Goal: Use online tool/utility: Utilize a website feature to perform a specific function

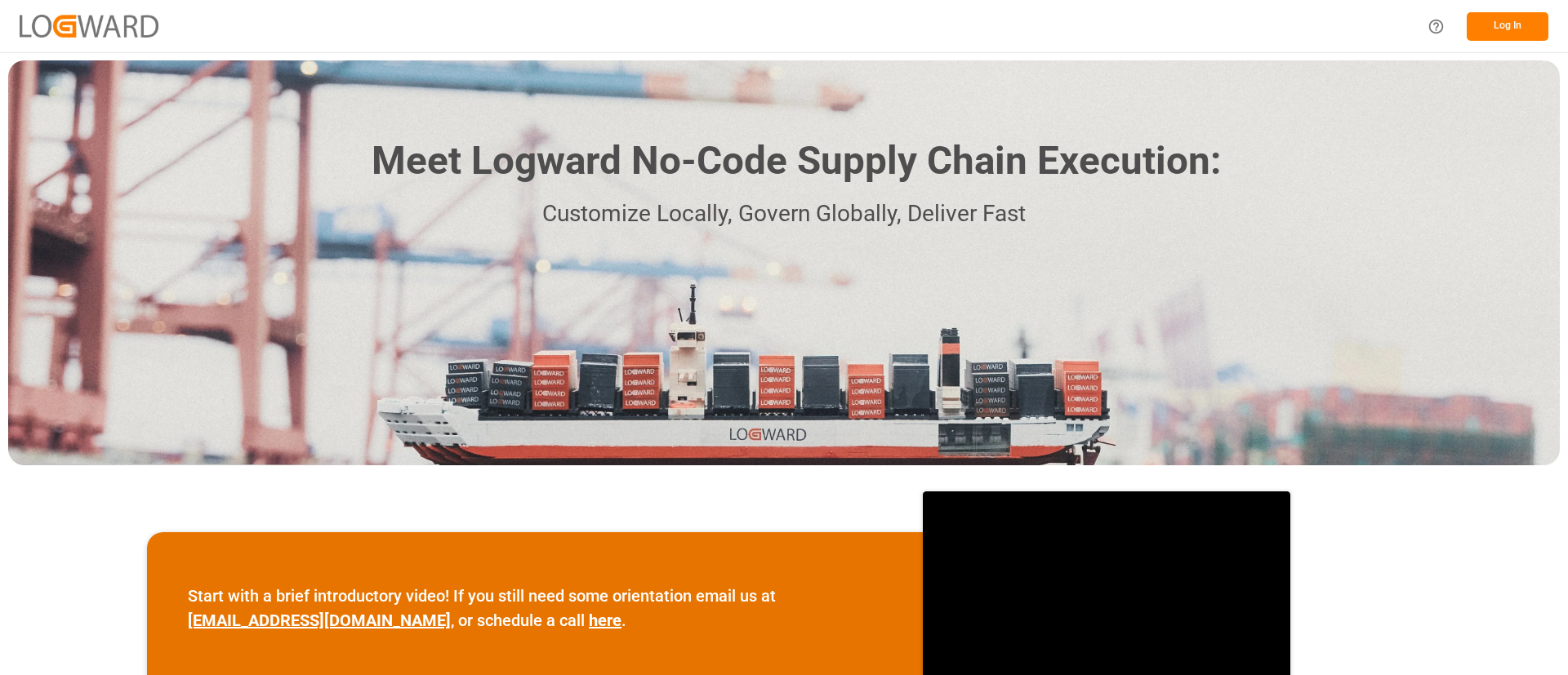
click at [1530, 17] on button "Log In" at bounding box center [1507, 27] width 82 height 29
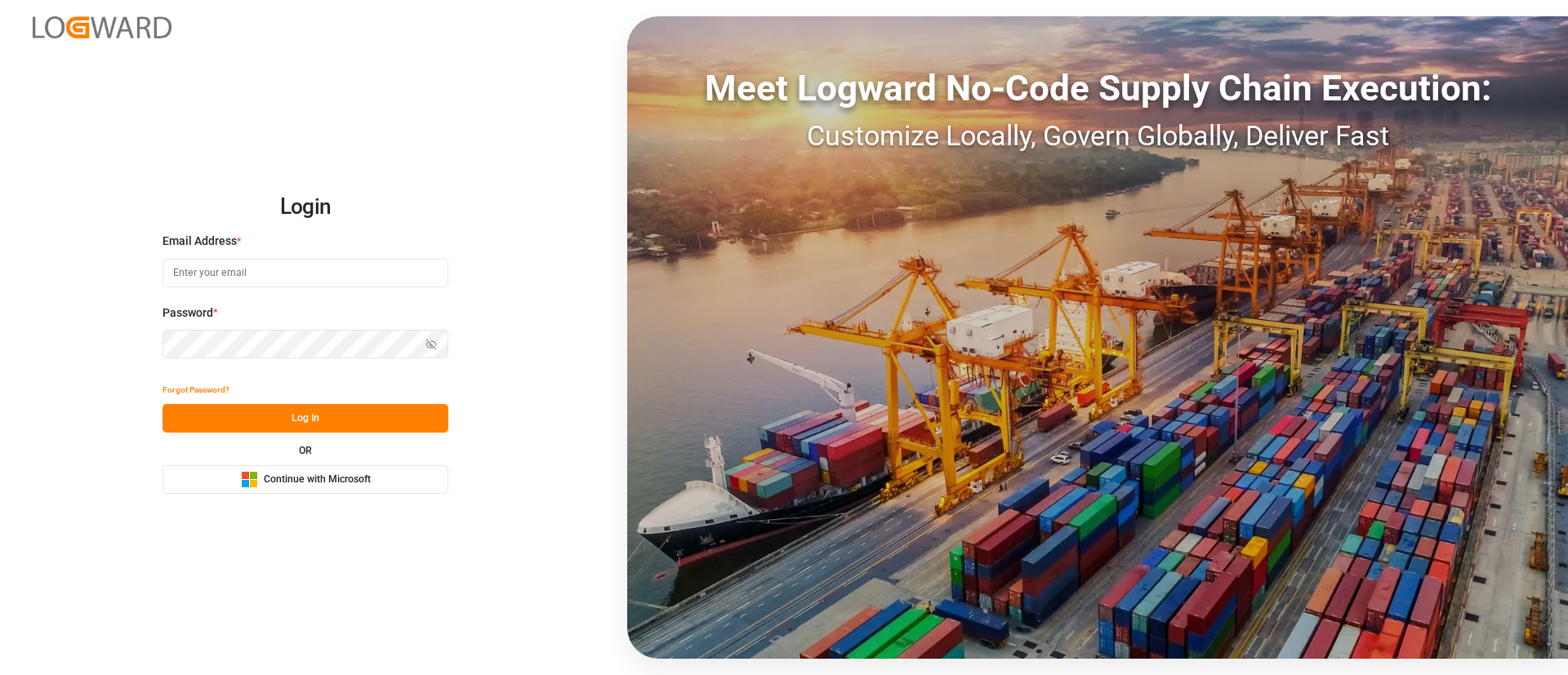
click at [364, 480] on span "Continue with Microsoft" at bounding box center [317, 480] width 107 height 14
click at [419, 486] on button "Microsoft Logo Continue with Microsoft" at bounding box center [306, 480] width 286 height 29
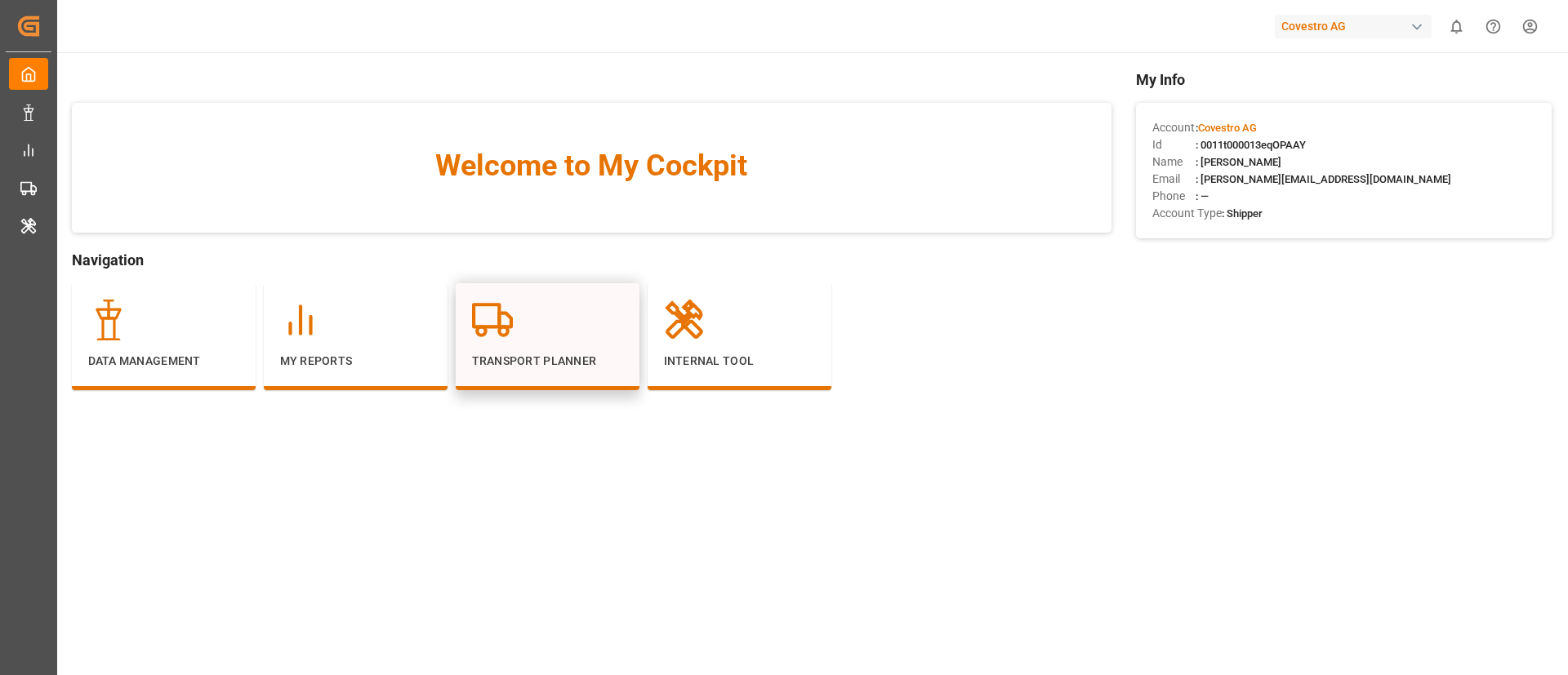
click at [527, 310] on div at bounding box center [547, 320] width 151 height 40
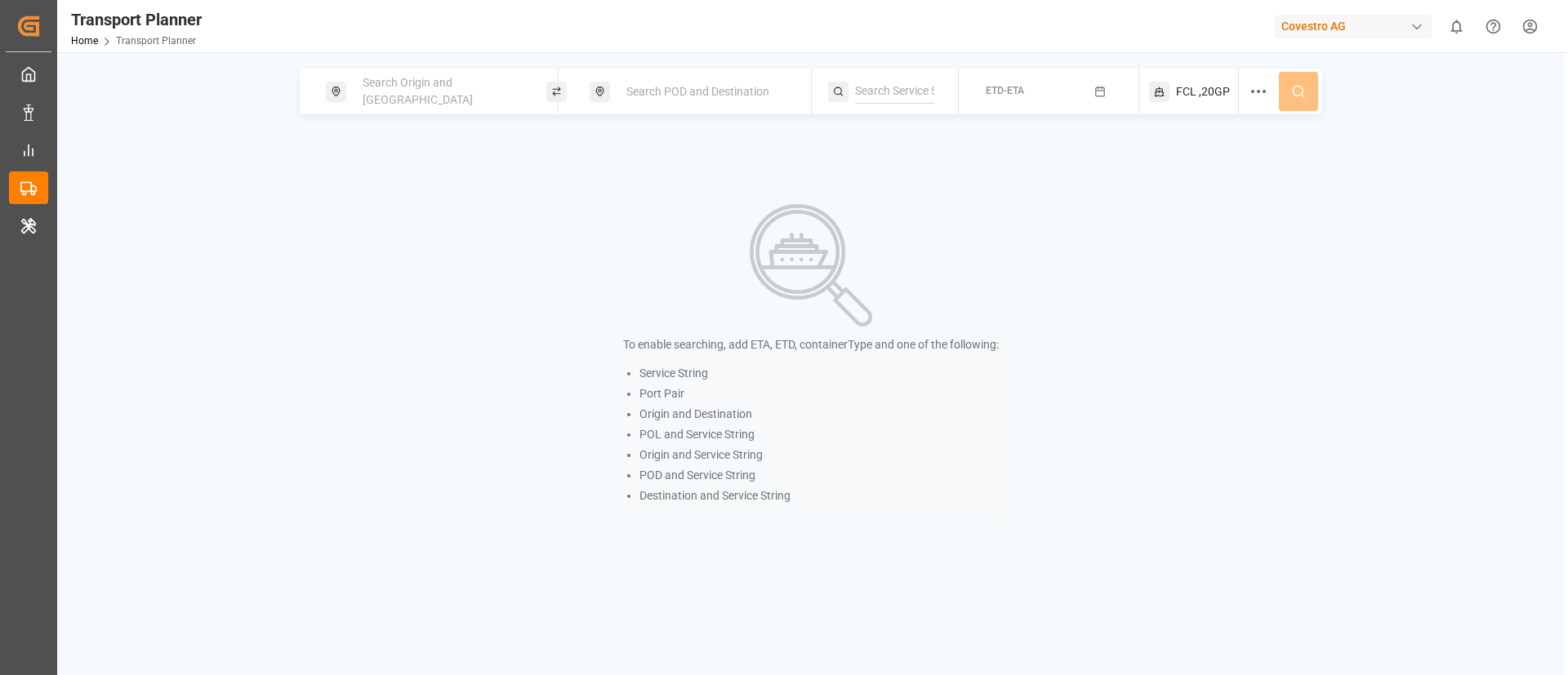
click at [491, 93] on div "Search Origin and POL" at bounding box center [441, 91] width 176 height 48
click at [442, 210] on input at bounding box center [427, 221] width 164 height 24
paste input "BEANR"
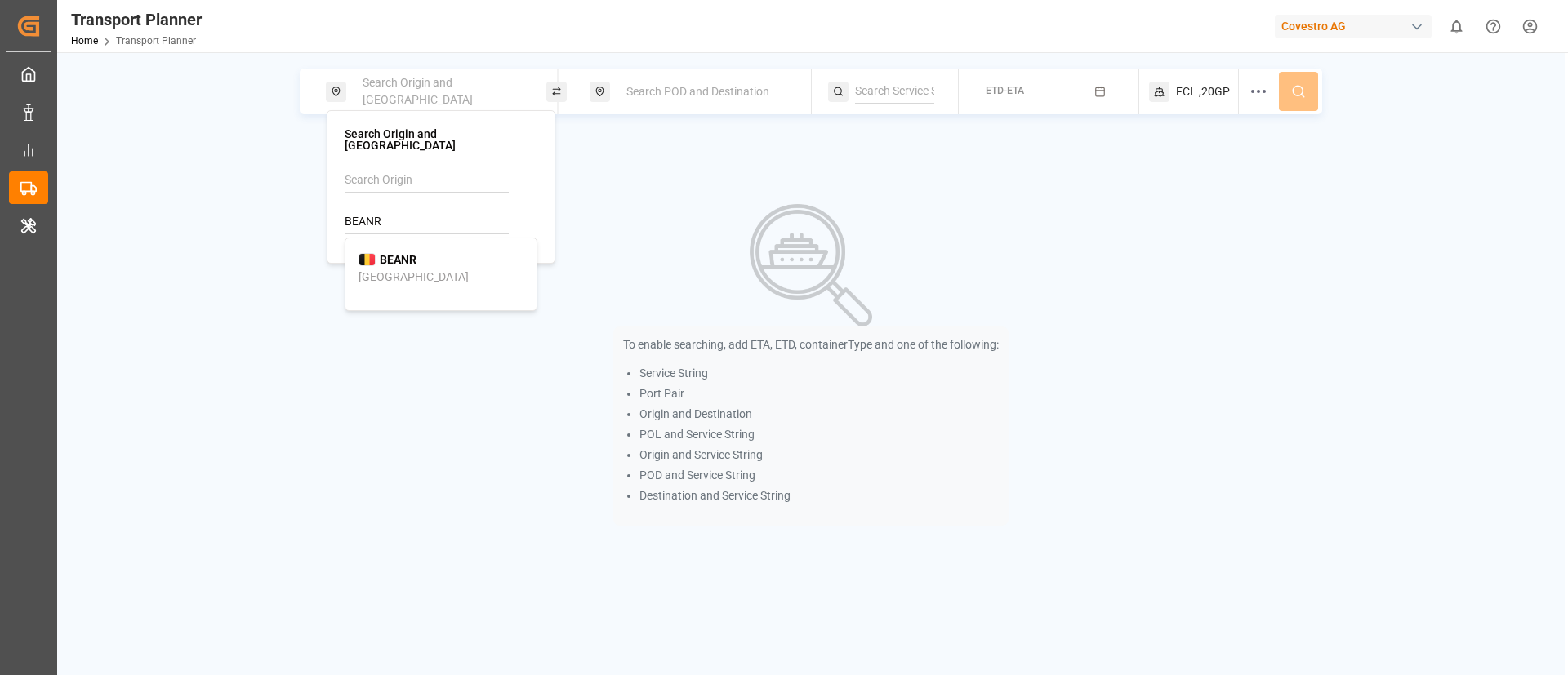
type input "BEANR"
click at [408, 253] on b "BEANR" at bounding box center [398, 259] width 37 height 14
click at [698, 76] on div "Search POD and Destination" at bounding box center [705, 92] width 176 height 31
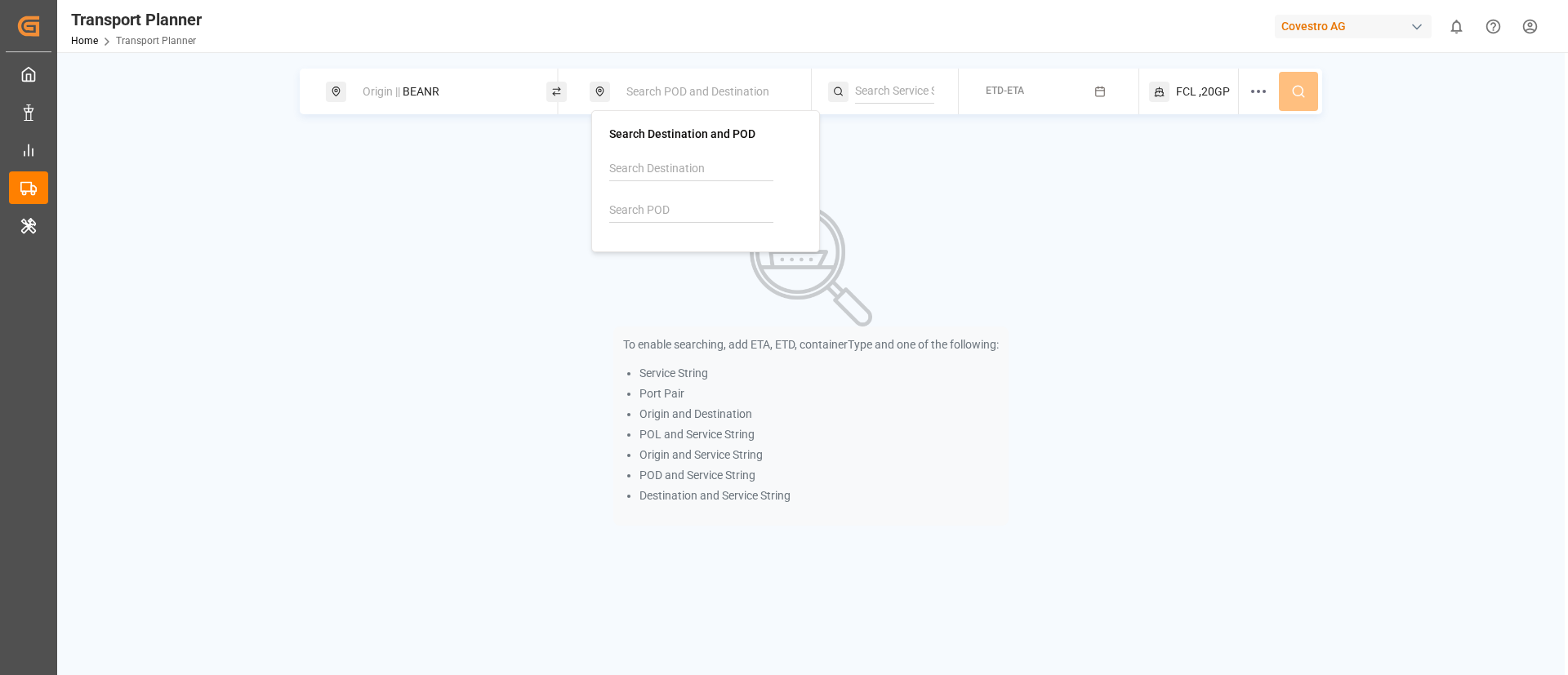
click at [664, 213] on input at bounding box center [691, 210] width 164 height 24
paste input "TTPTS"
type input "TTPTS"
click at [670, 249] on b "TTPTS" at bounding box center [662, 248] width 37 height 14
click at [882, 86] on input at bounding box center [895, 91] width 79 height 24
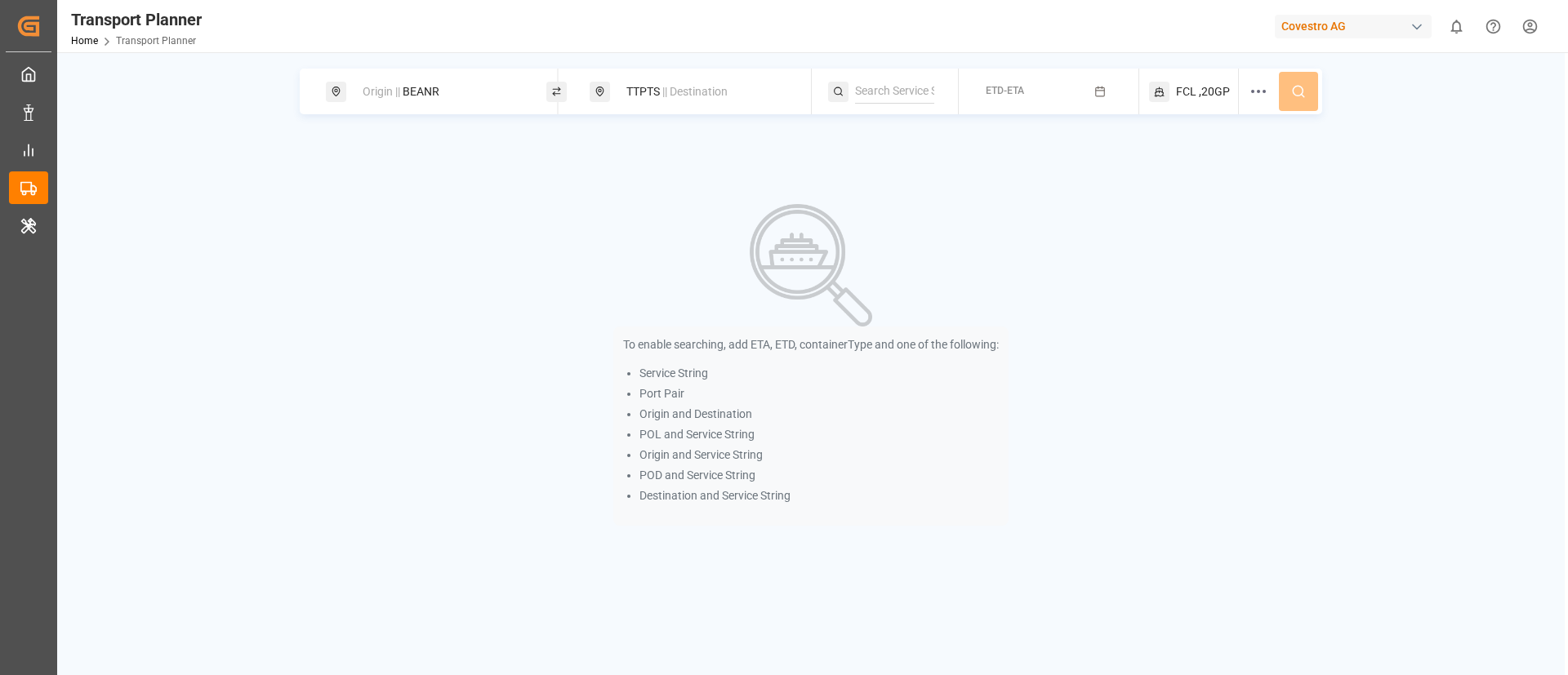
paste input "NWC - USA - SAWC"
type input "NWC - USA - SAWC"
click at [917, 137] on div "NWC - USA - SAWC" at bounding box center [951, 138] width 165 height 34
click at [1069, 92] on button "ETD-ETA" at bounding box center [1049, 91] width 160 height 32
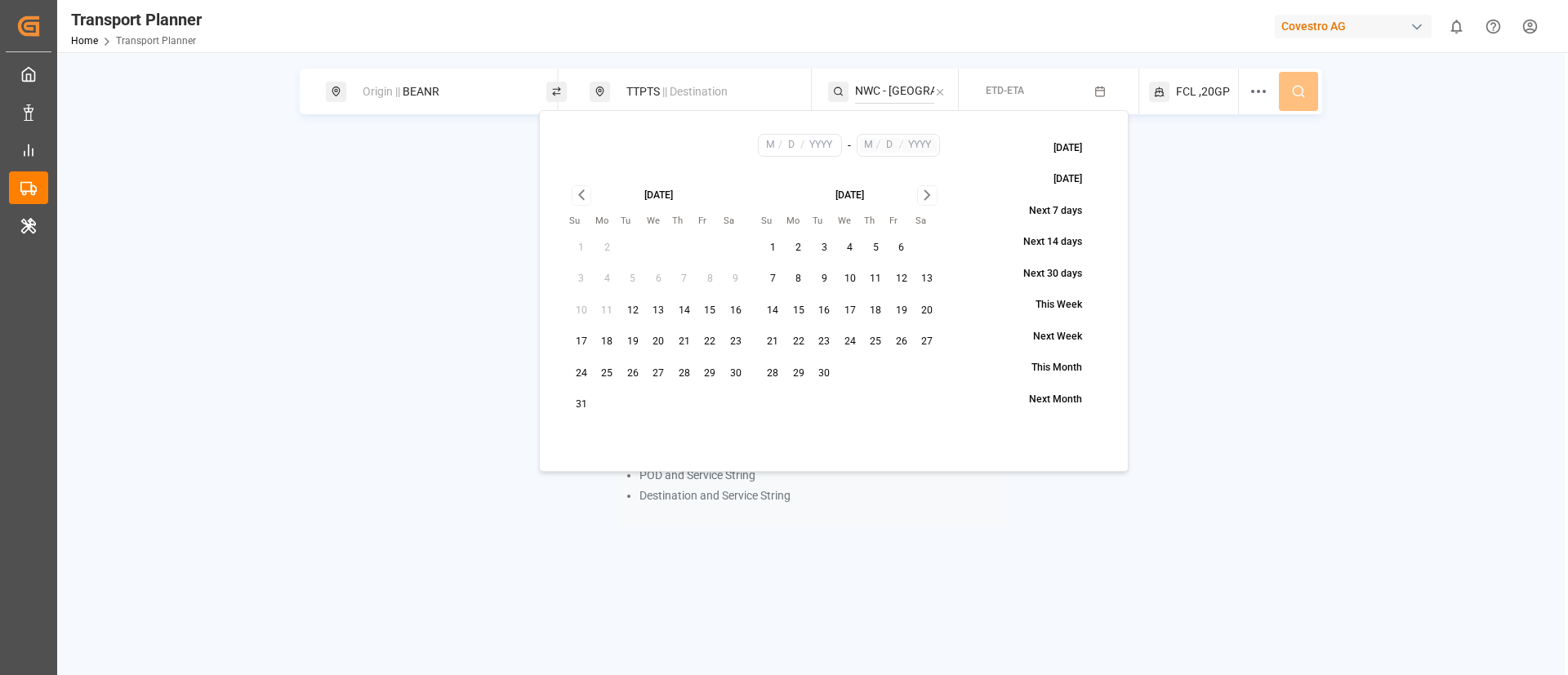
click at [639, 345] on button "19" at bounding box center [633, 342] width 26 height 26
type input "8"
type input "19"
type input "2025"
click at [933, 189] on icon "Go to next month" at bounding box center [927, 195] width 19 height 20
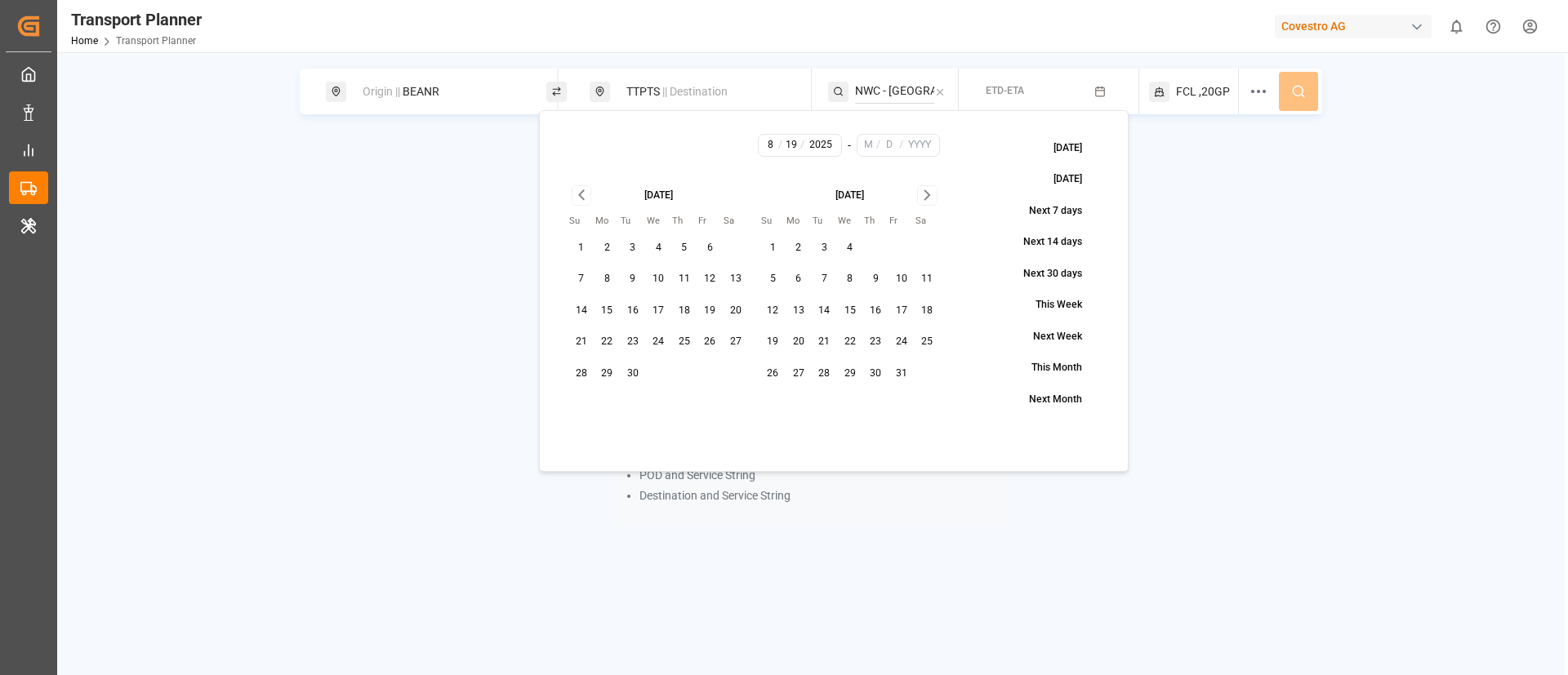
click at [933, 189] on icon "Go to next month" at bounding box center [927, 195] width 19 height 20
click at [924, 194] on icon "Go to next month" at bounding box center [927, 195] width 19 height 20
click at [849, 374] on button "31" at bounding box center [850, 374] width 26 height 26
type input "12"
type input "31"
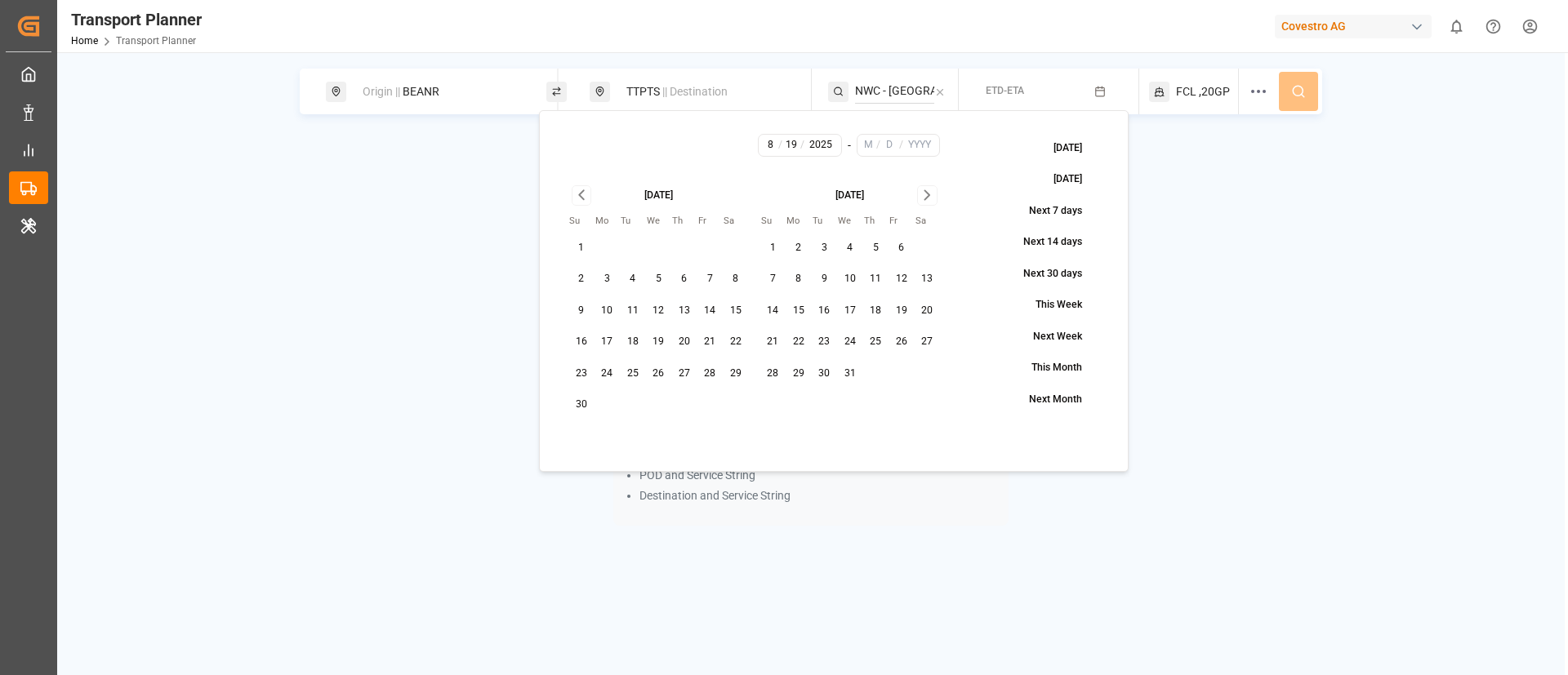
type input "2025"
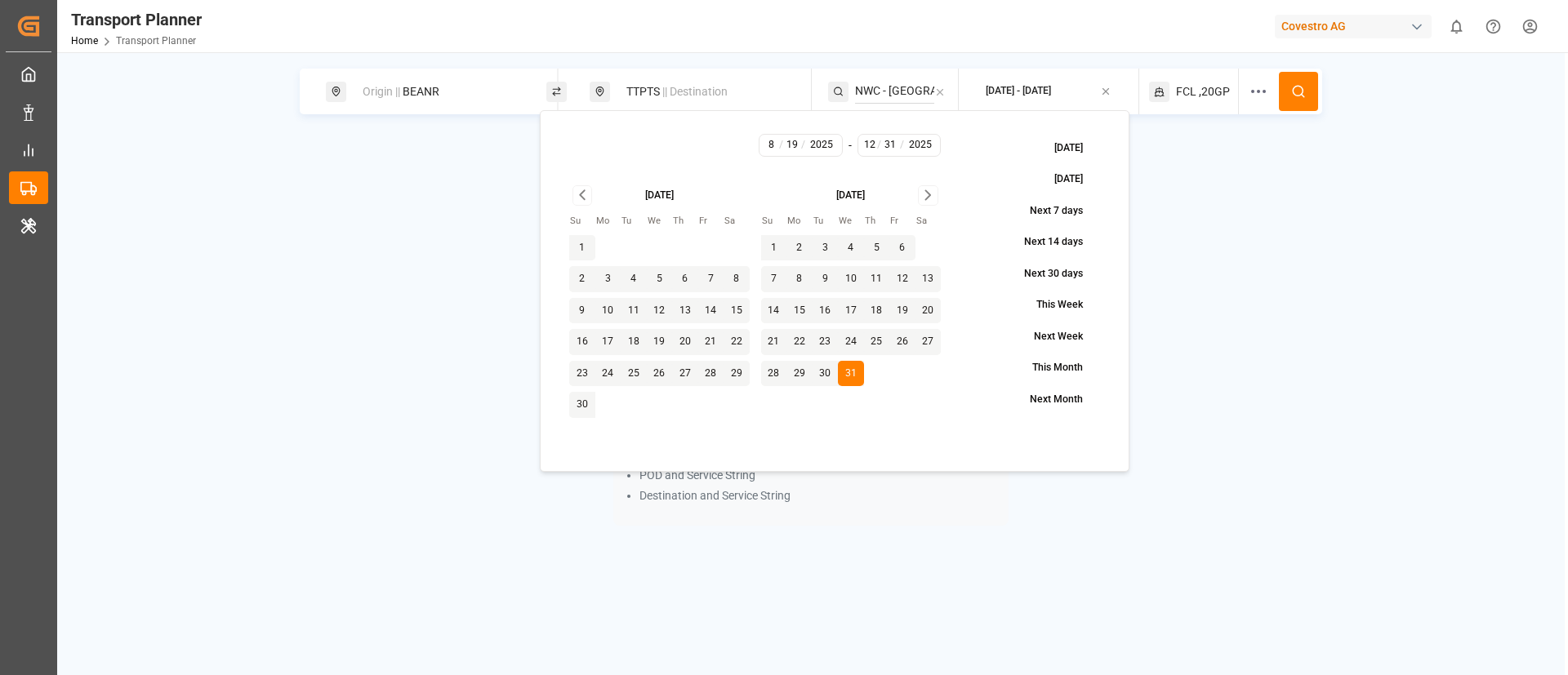
click at [1288, 99] on button at bounding box center [1299, 92] width 40 height 40
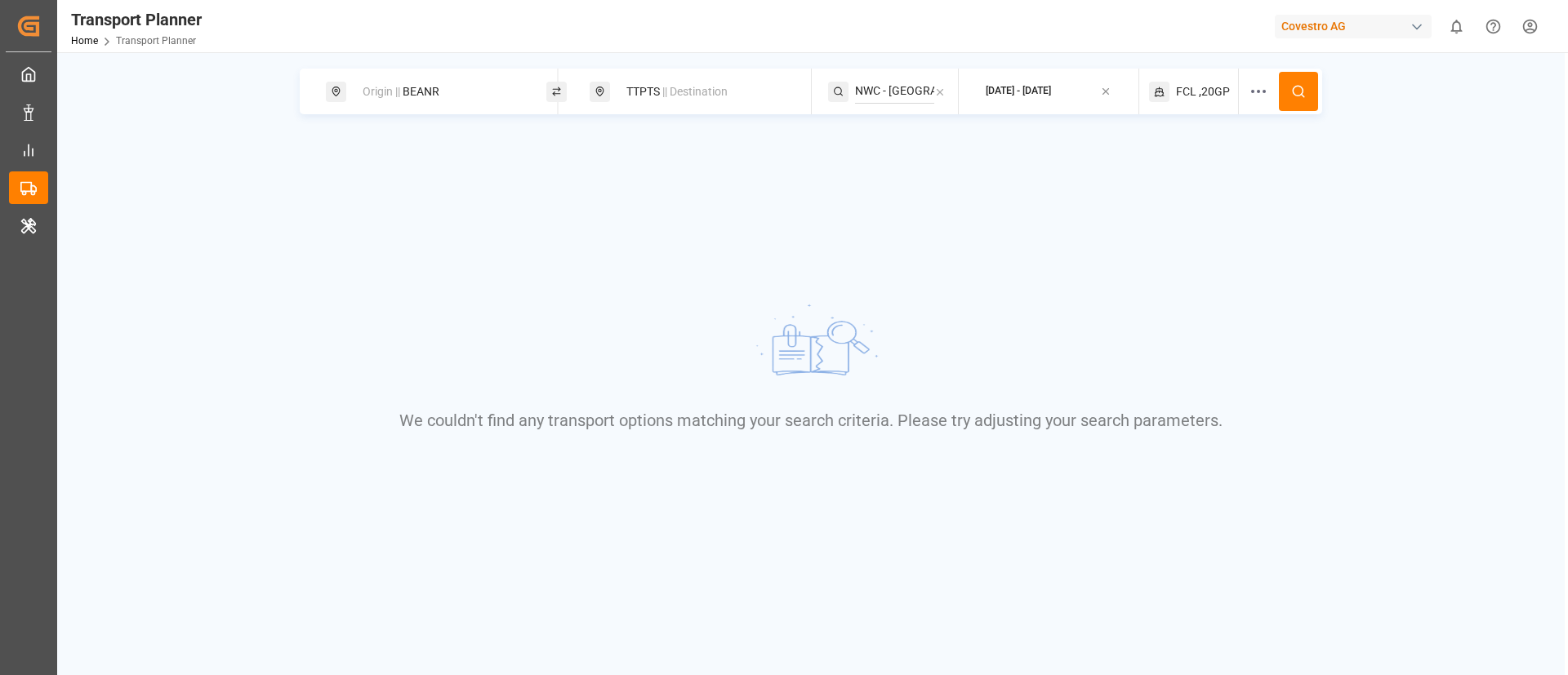
click at [1203, 92] on span ",20GP" at bounding box center [1214, 92] width 31 height 17
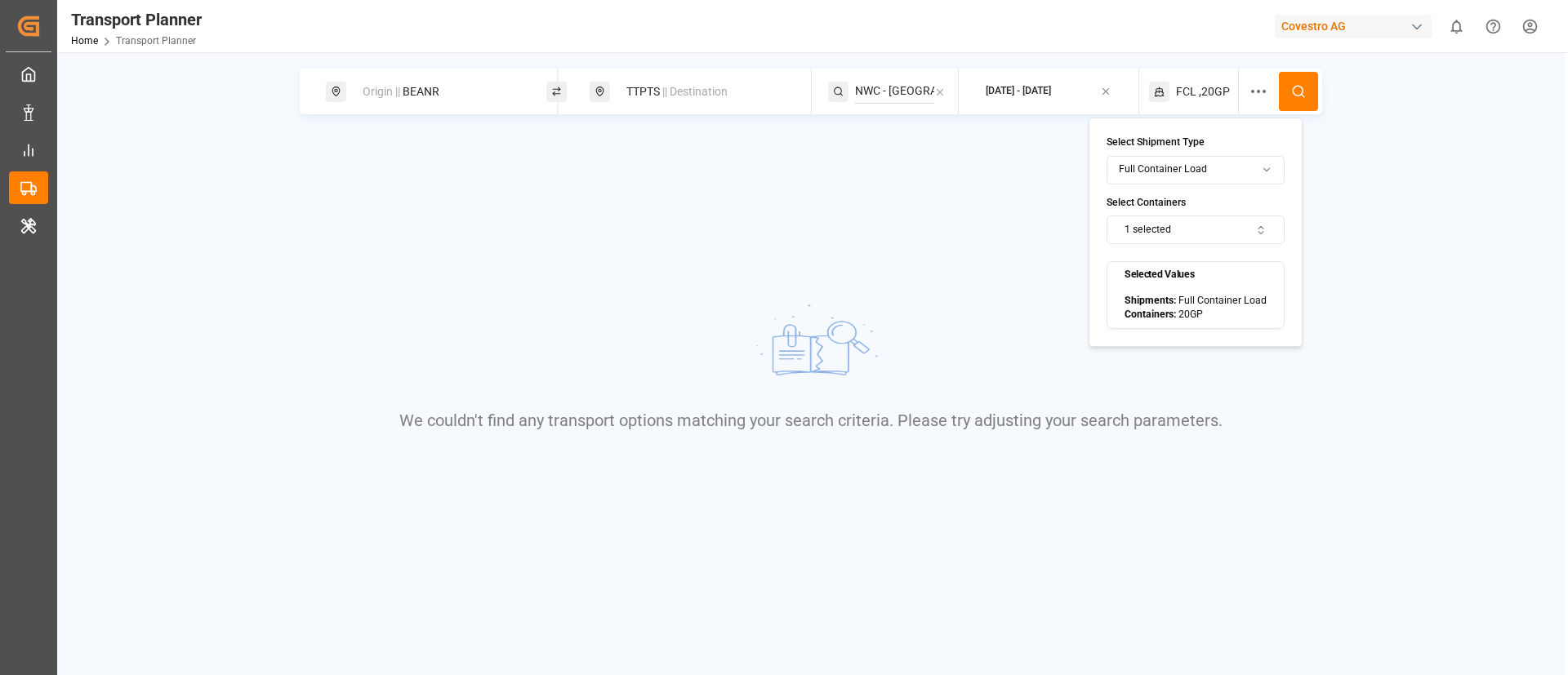
click at [1195, 225] on button "1 selected" at bounding box center [1195, 230] width 178 height 29
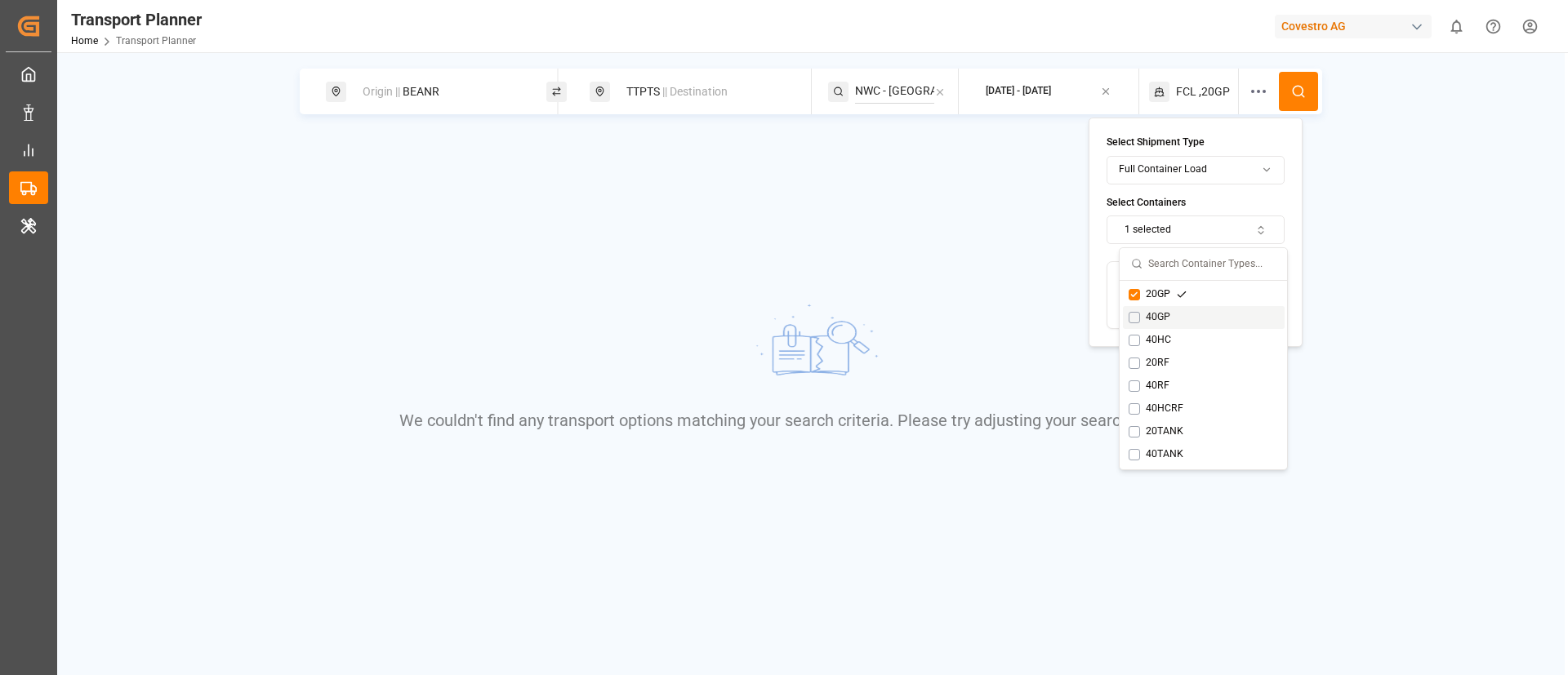
click at [1170, 320] on div "40GP" at bounding box center [1158, 318] width 59 height 14
click at [1174, 294] on div "20GP" at bounding box center [1158, 294] width 59 height 14
click at [1298, 83] on button at bounding box center [1299, 92] width 40 height 40
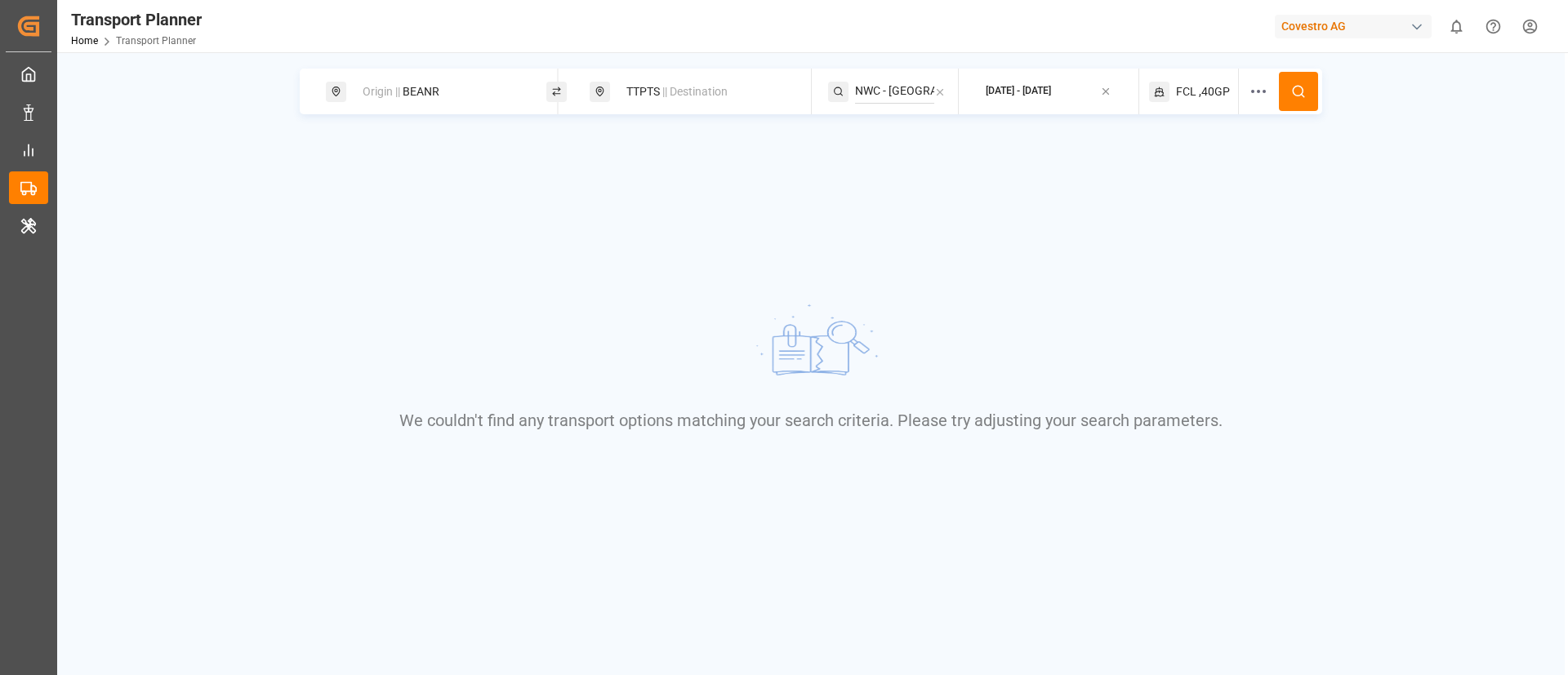
click at [1201, 84] on span ",40GP" at bounding box center [1214, 92] width 31 height 17
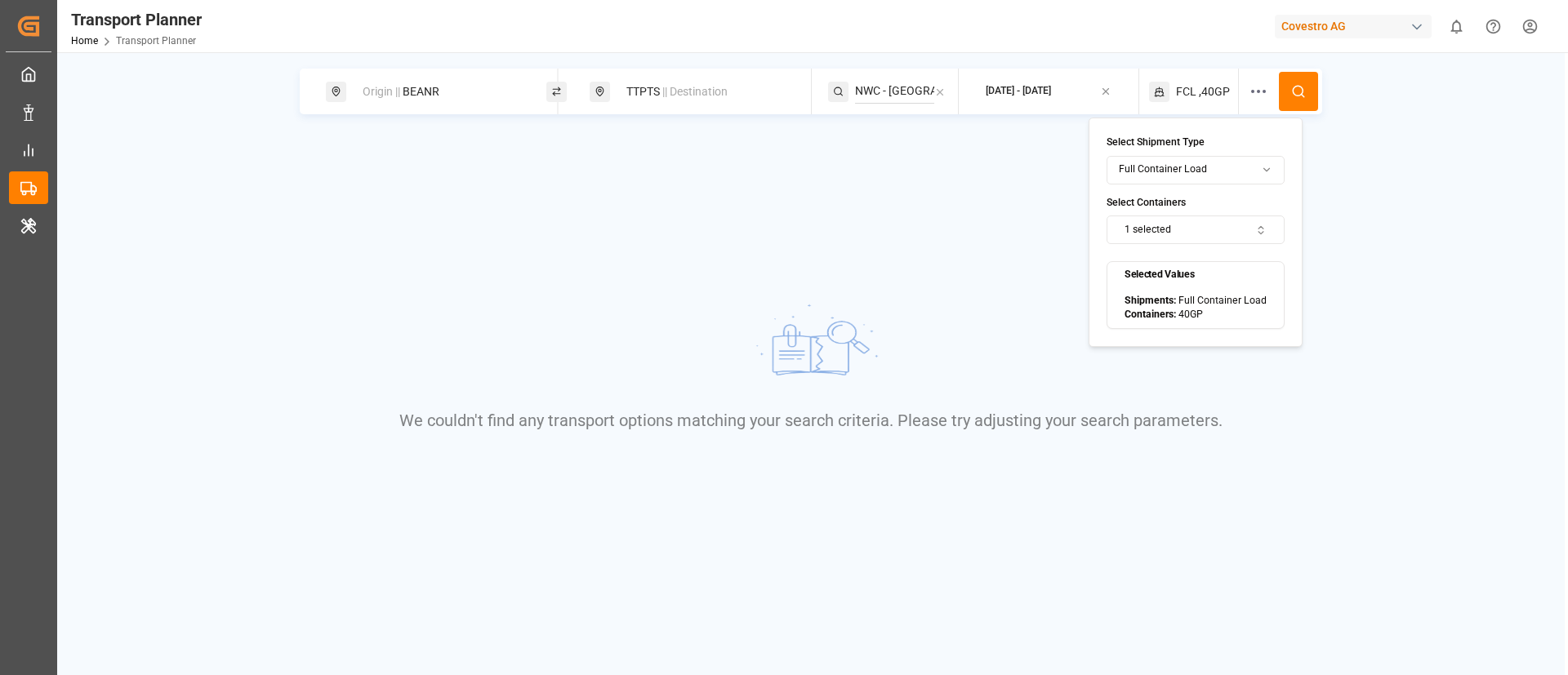
click at [1192, 225] on button "1 selected" at bounding box center [1195, 230] width 178 height 29
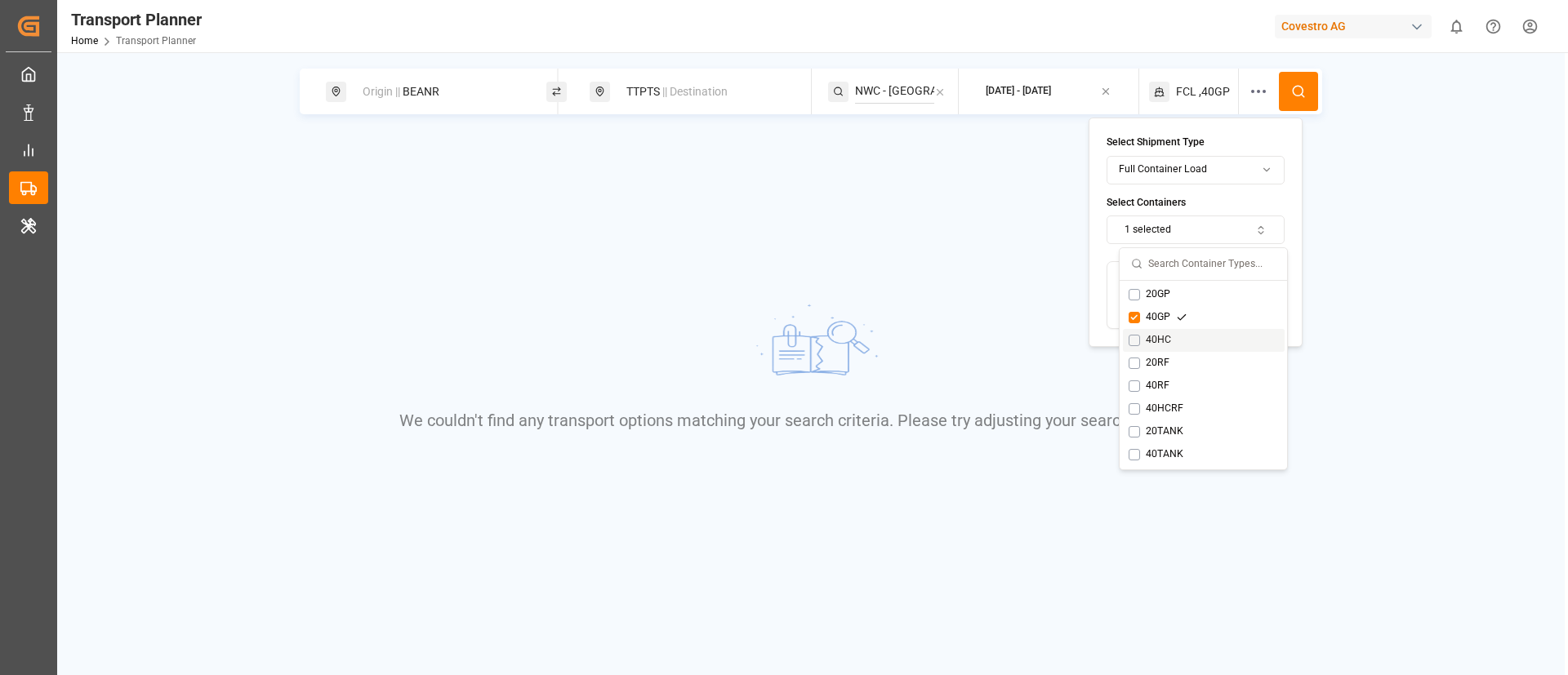
click at [1158, 336] on div "40HC" at bounding box center [1158, 340] width 59 height 14
click at [1158, 321] on div "40GP" at bounding box center [1158, 318] width 59 height 14
click at [1294, 83] on button at bounding box center [1299, 92] width 40 height 40
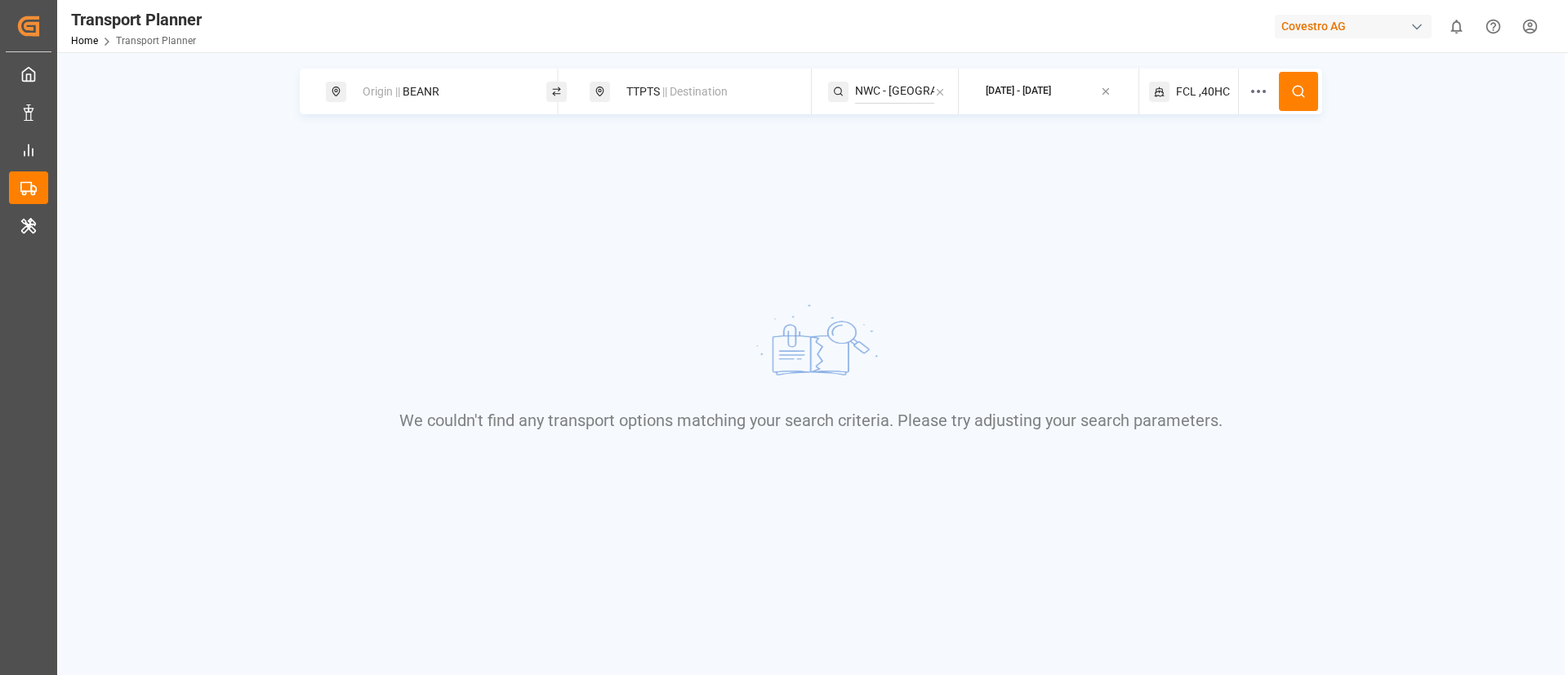
click at [1203, 81] on div "FCL ,40HC" at bounding box center [1194, 91] width 91 height 46
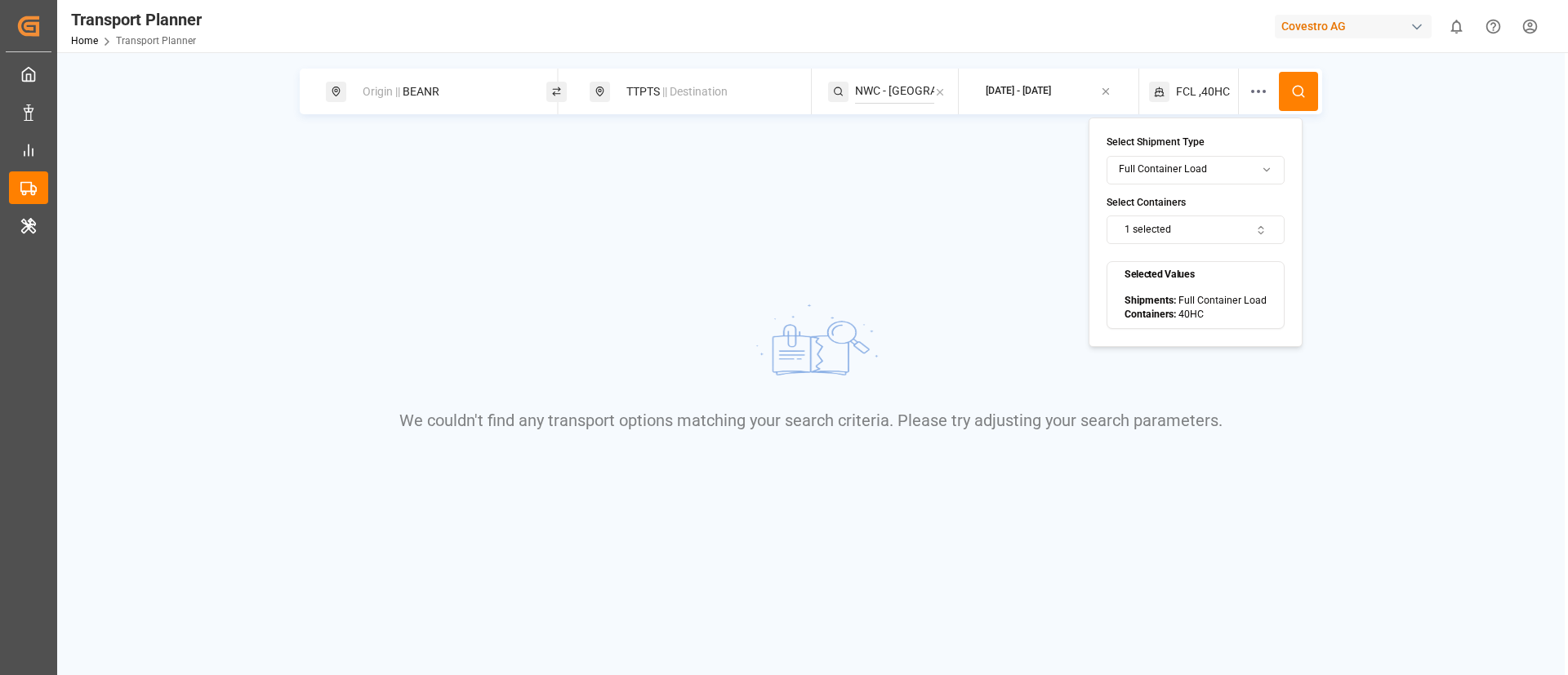
click at [1209, 228] on button "1 selected" at bounding box center [1195, 230] width 178 height 29
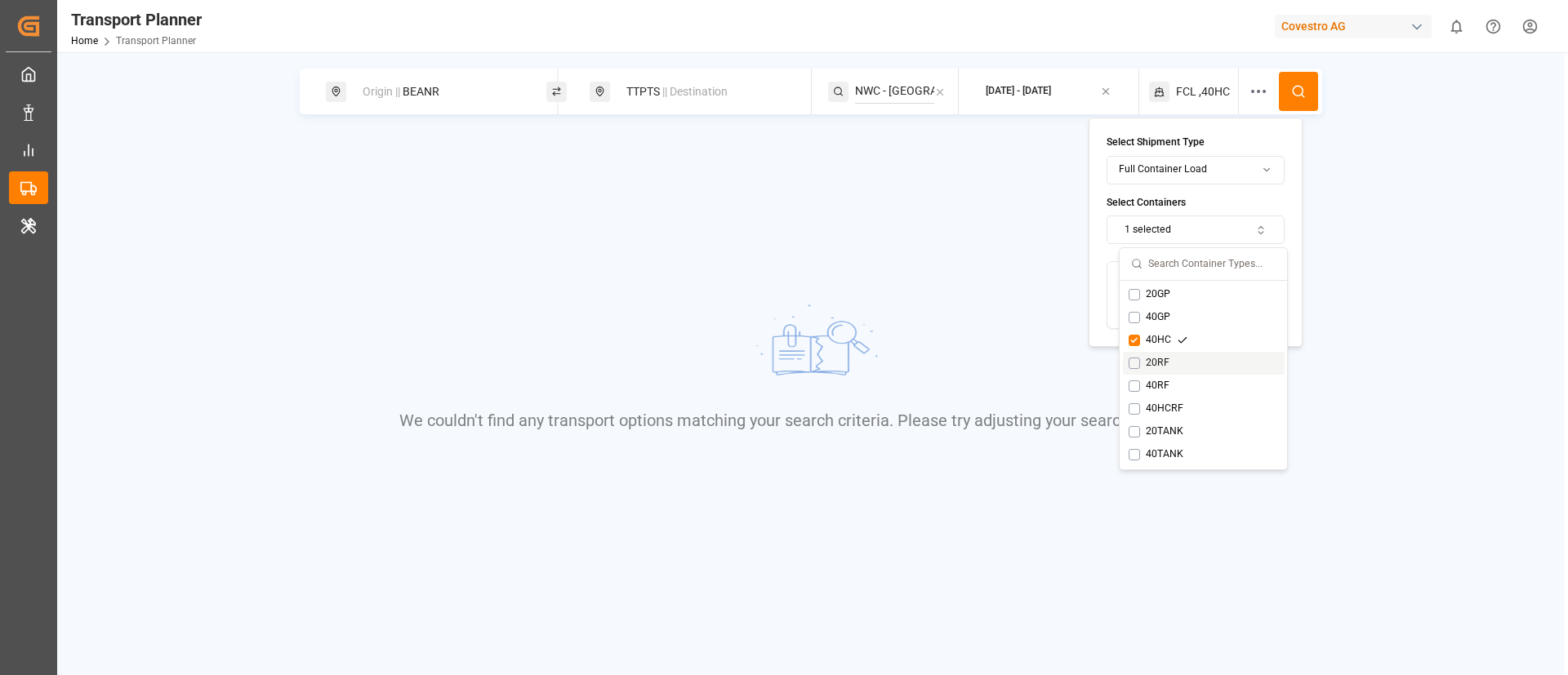
click at [1161, 364] on div "20RF" at bounding box center [1158, 364] width 58 height 14
click at [1163, 335] on div "40HC" at bounding box center [1158, 340] width 59 height 14
click at [1303, 84] on icon at bounding box center [1298, 91] width 14 height 14
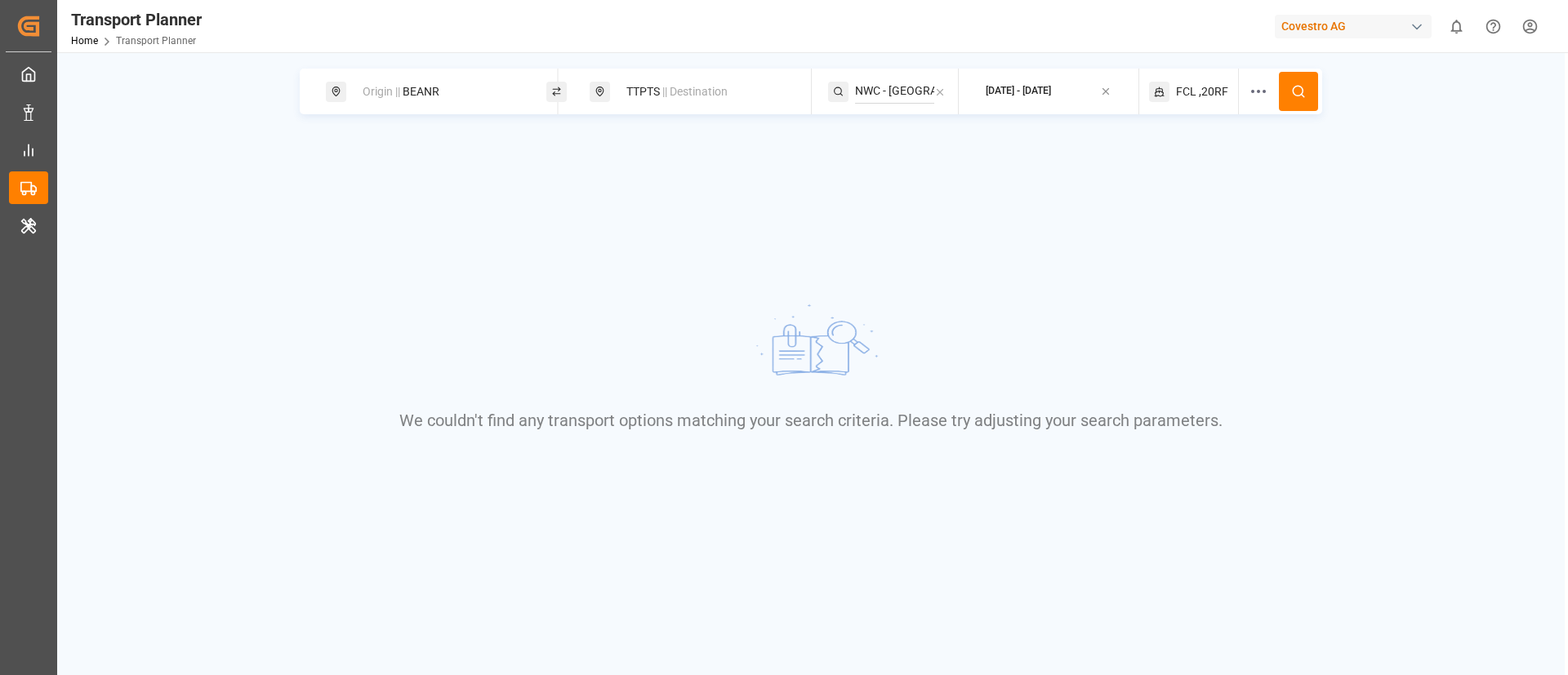
click at [1211, 88] on span ",20RF" at bounding box center [1213, 92] width 30 height 17
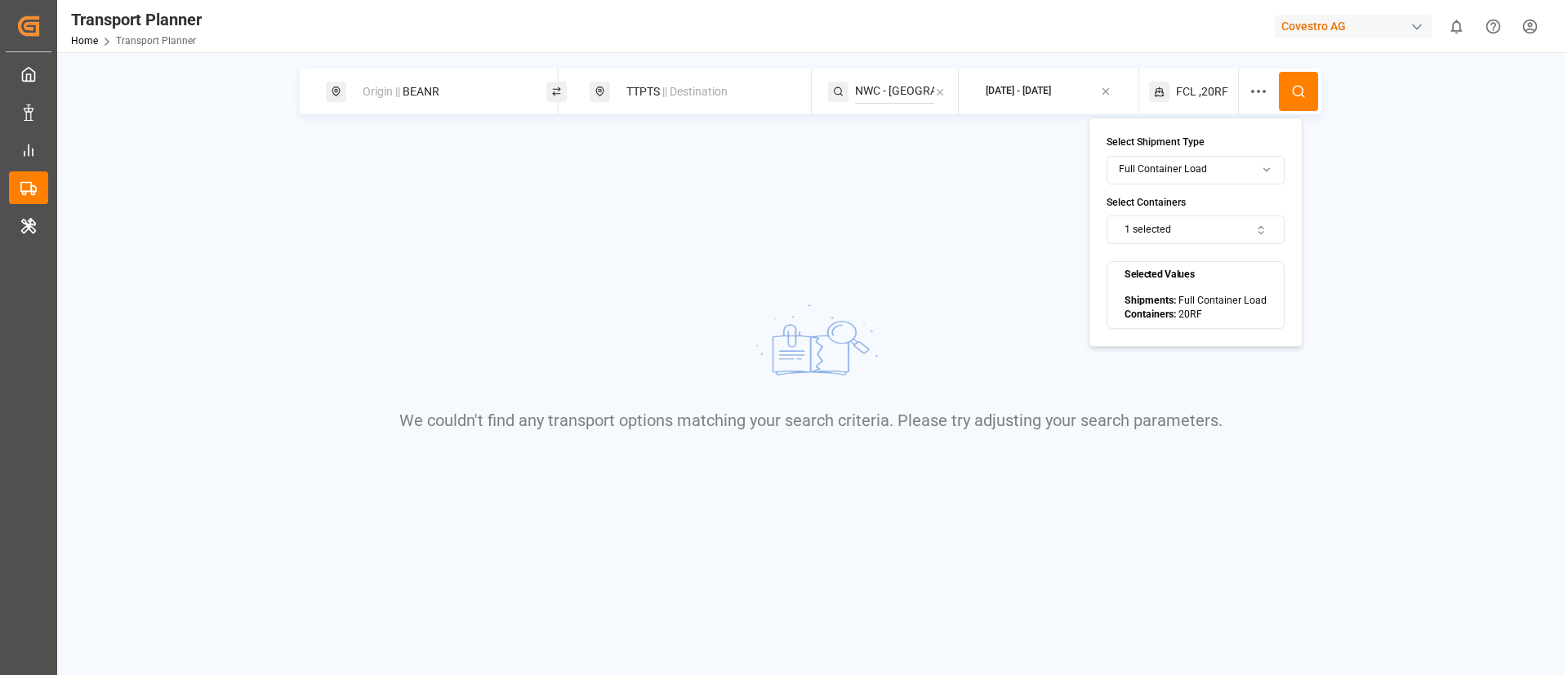
click at [1190, 237] on button "1 selected" at bounding box center [1195, 230] width 178 height 29
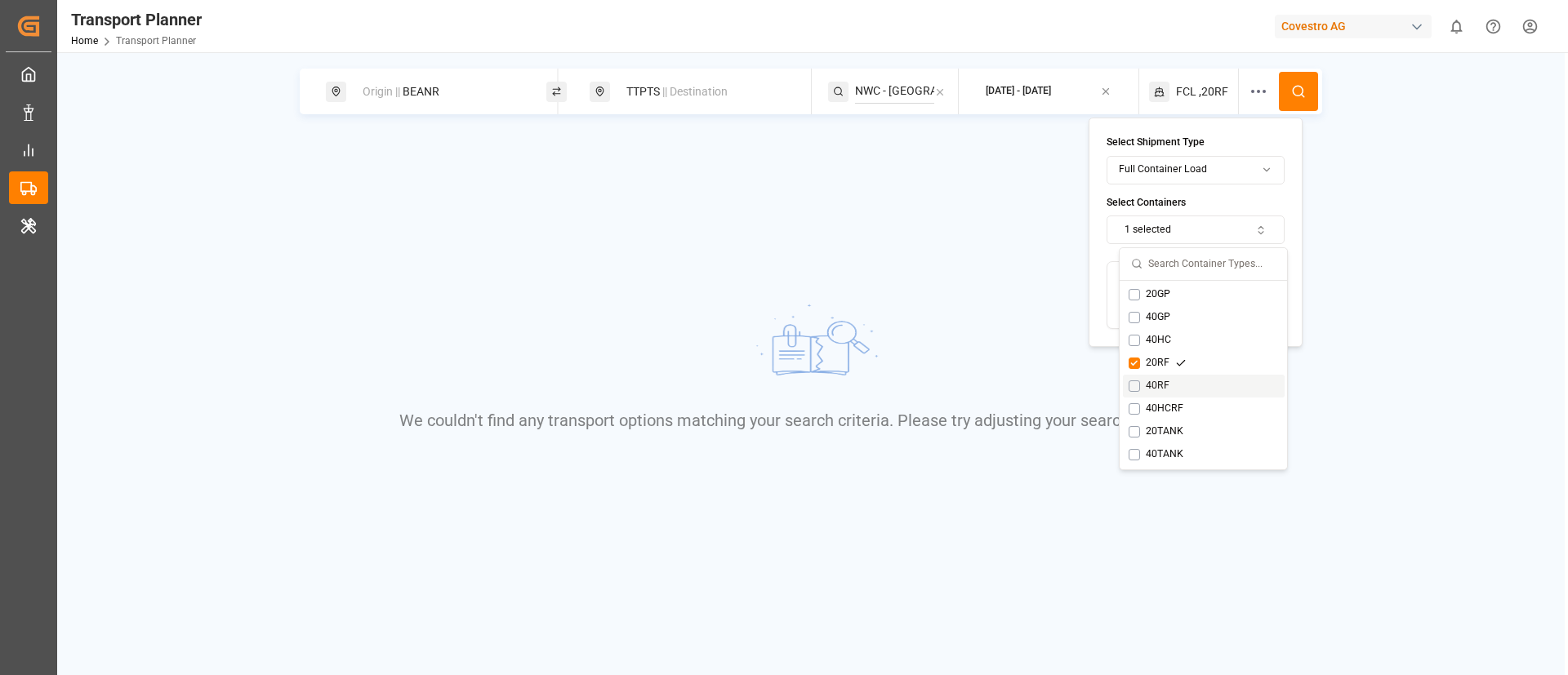
click at [1167, 379] on div "40RF" at bounding box center [1158, 386] width 58 height 14
click at [1164, 368] on div "20RF" at bounding box center [1158, 364] width 58 height 14
click at [1301, 88] on icon at bounding box center [1298, 91] width 14 height 14
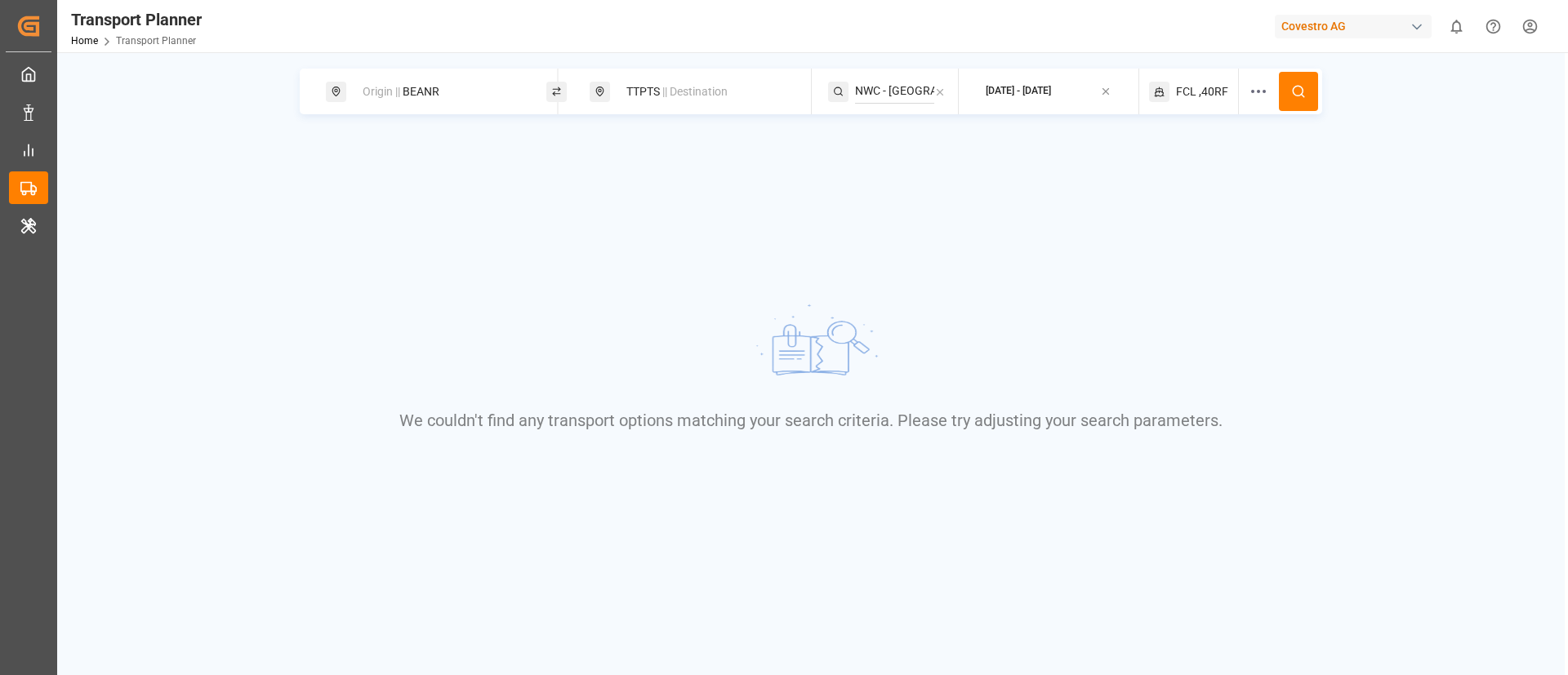
click at [1206, 96] on span ",40RF" at bounding box center [1213, 92] width 30 height 17
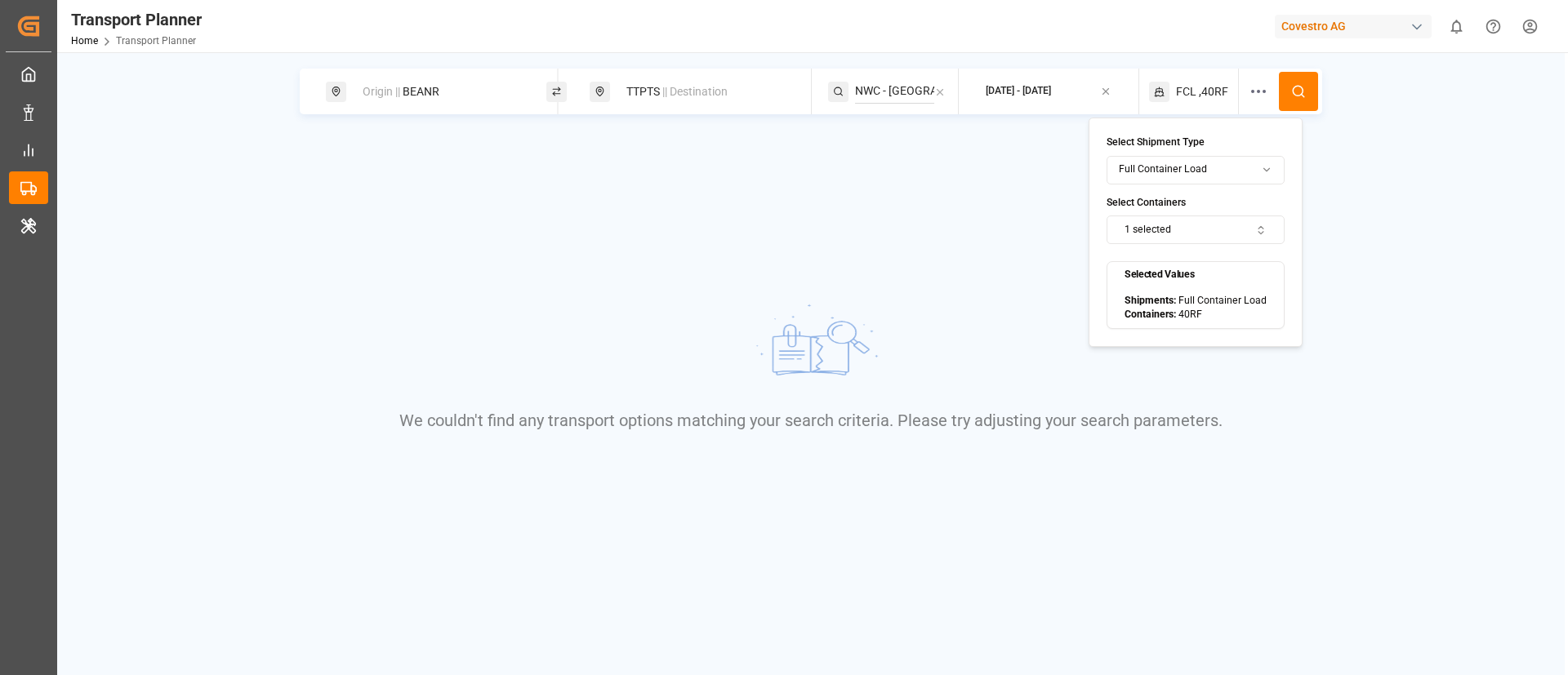
click at [1206, 234] on button "1 selected" at bounding box center [1195, 230] width 178 height 29
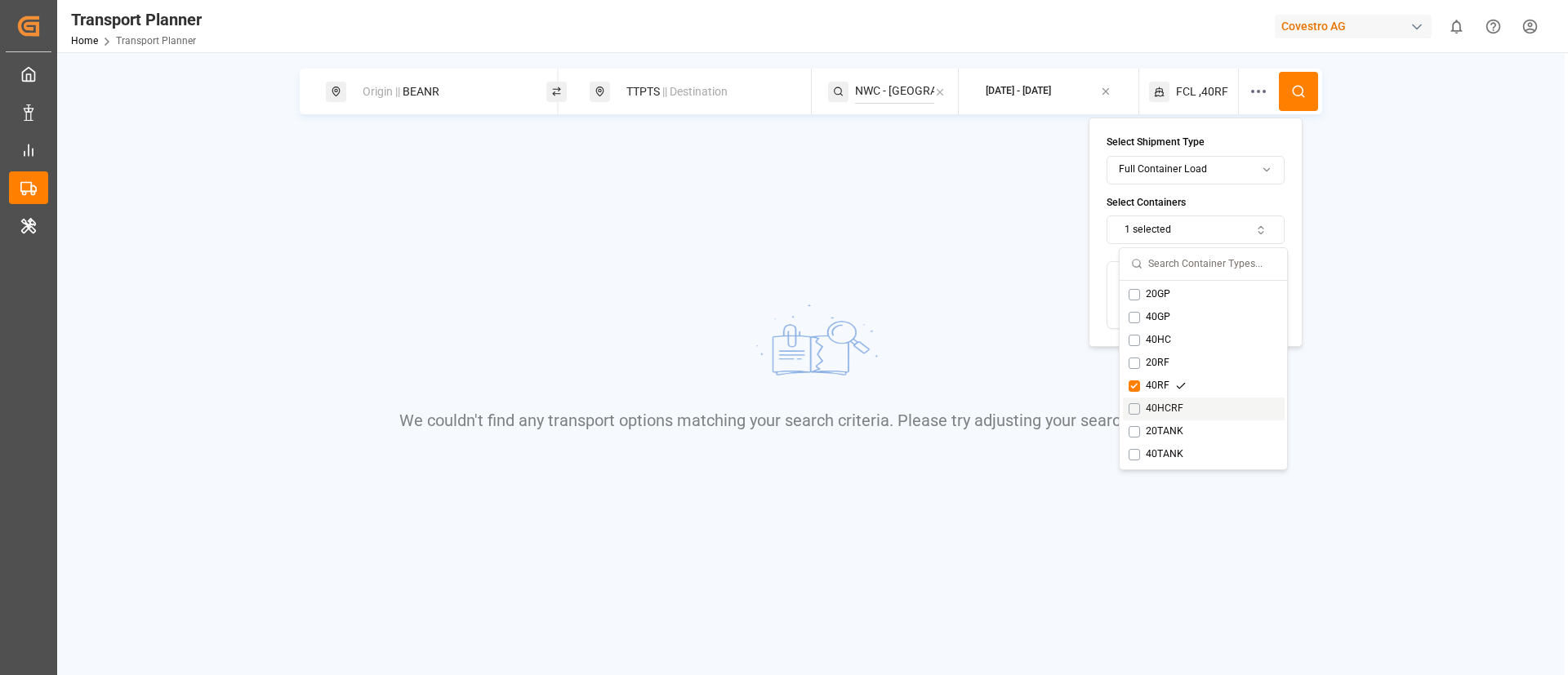
click at [1167, 410] on div "40HCRF" at bounding box center [1165, 409] width 72 height 14
click at [1163, 389] on div "40RF" at bounding box center [1158, 386] width 58 height 14
click at [1299, 93] on icon at bounding box center [1298, 91] width 14 height 14
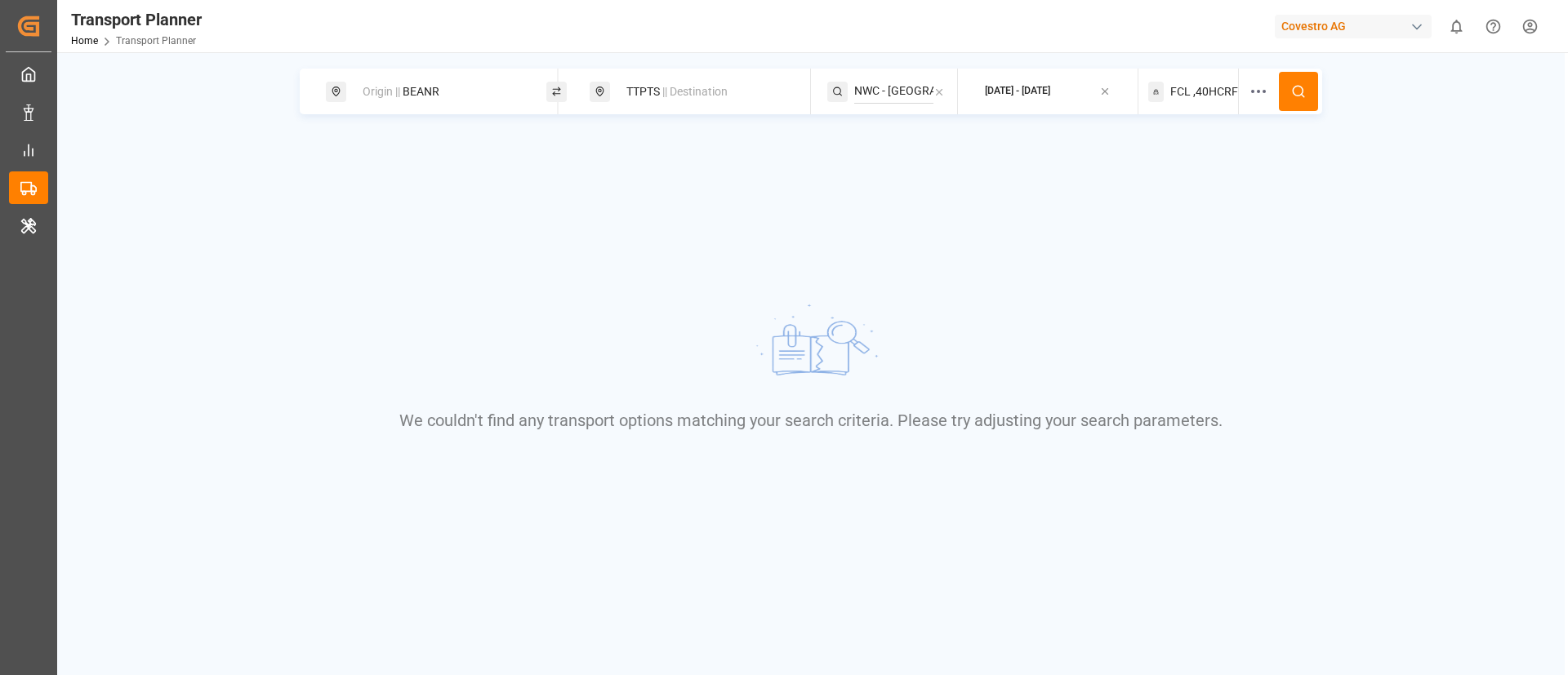
click at [1204, 89] on span ",40HCRF" at bounding box center [1216, 92] width 45 height 17
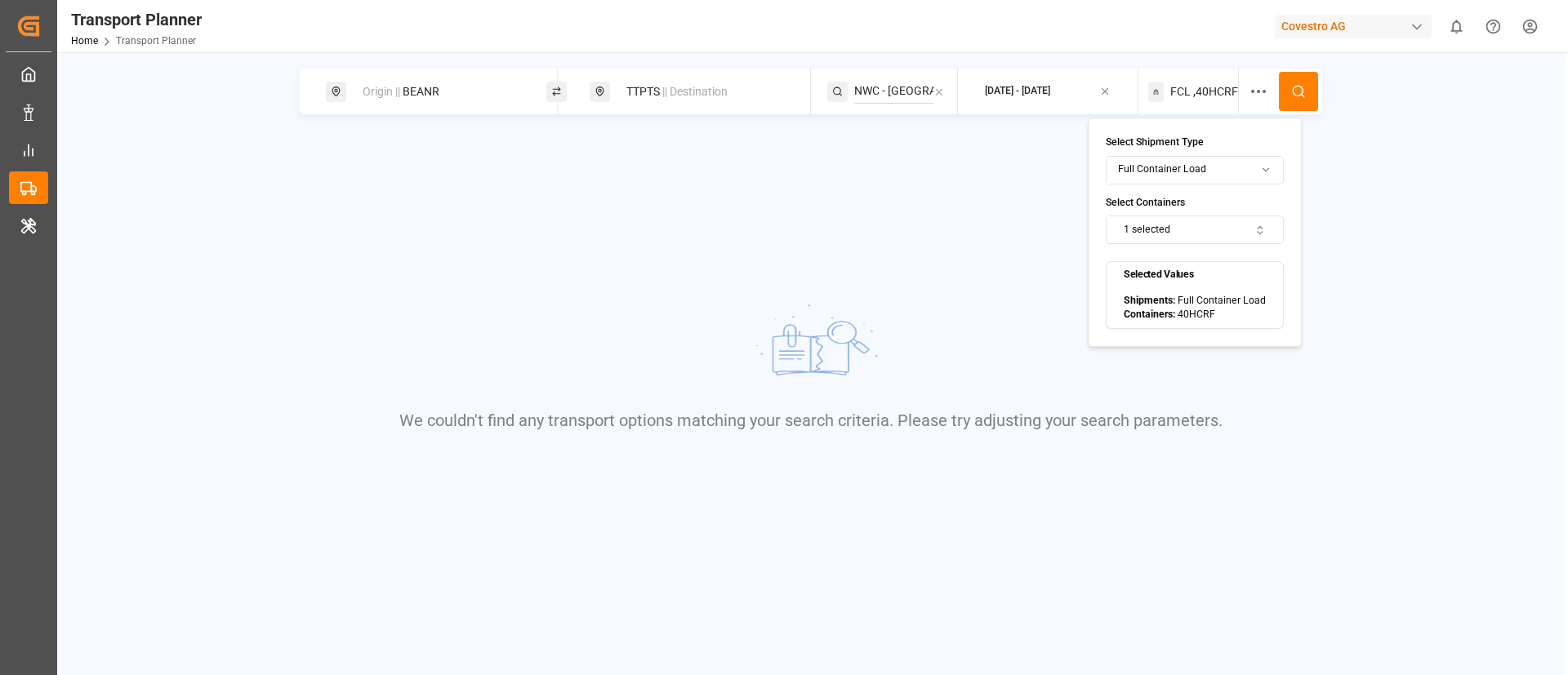
click at [1203, 232] on button "1 selected" at bounding box center [1194, 230] width 178 height 29
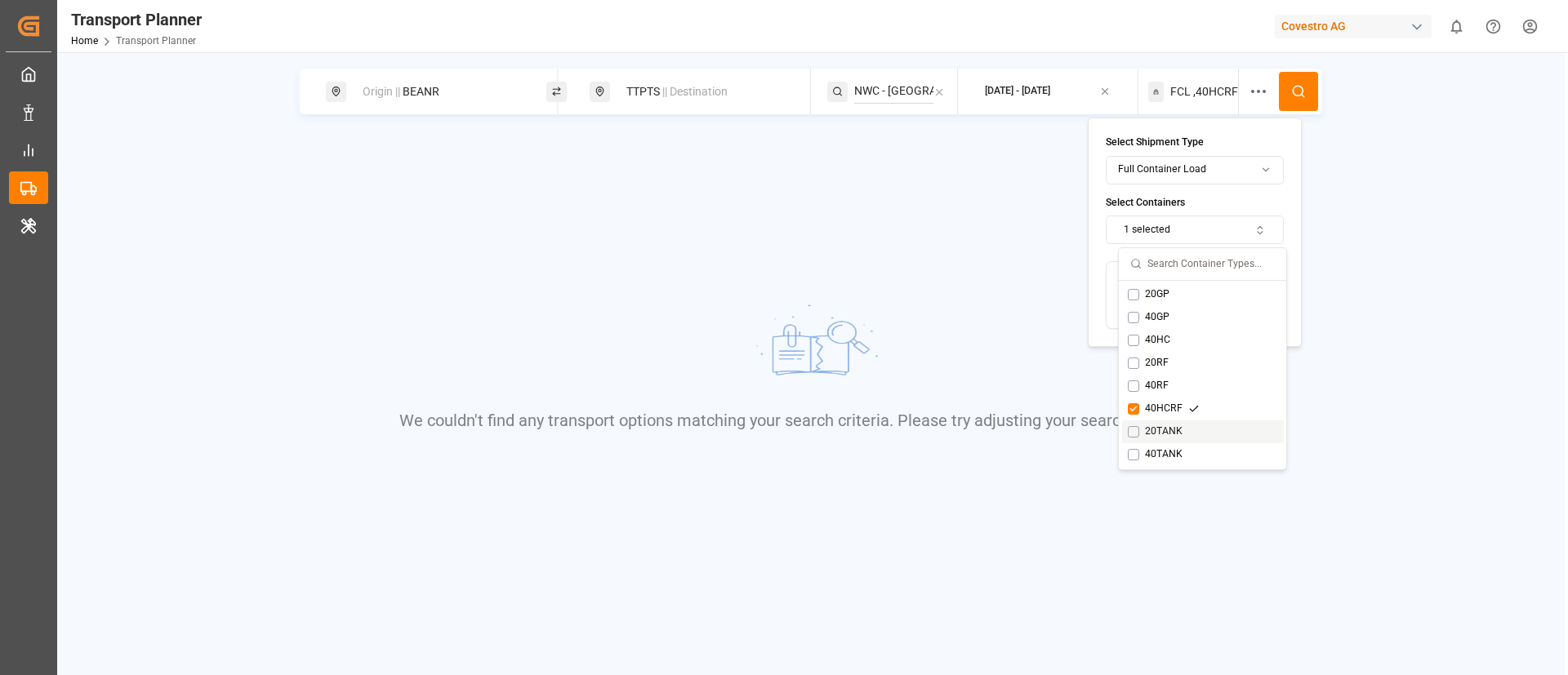
click at [1174, 429] on div "20TANK" at bounding box center [1164, 432] width 72 height 14
drag, startPoint x: 1176, startPoint y: 413, endPoint x: 1220, endPoint y: 339, distance: 86.1
click at [1176, 411] on div "40HCRF" at bounding box center [1164, 409] width 72 height 14
drag, startPoint x: 1291, startPoint y: 85, endPoint x: 1230, endPoint y: 88, distance: 61.1
click at [1292, 84] on icon at bounding box center [1298, 91] width 14 height 14
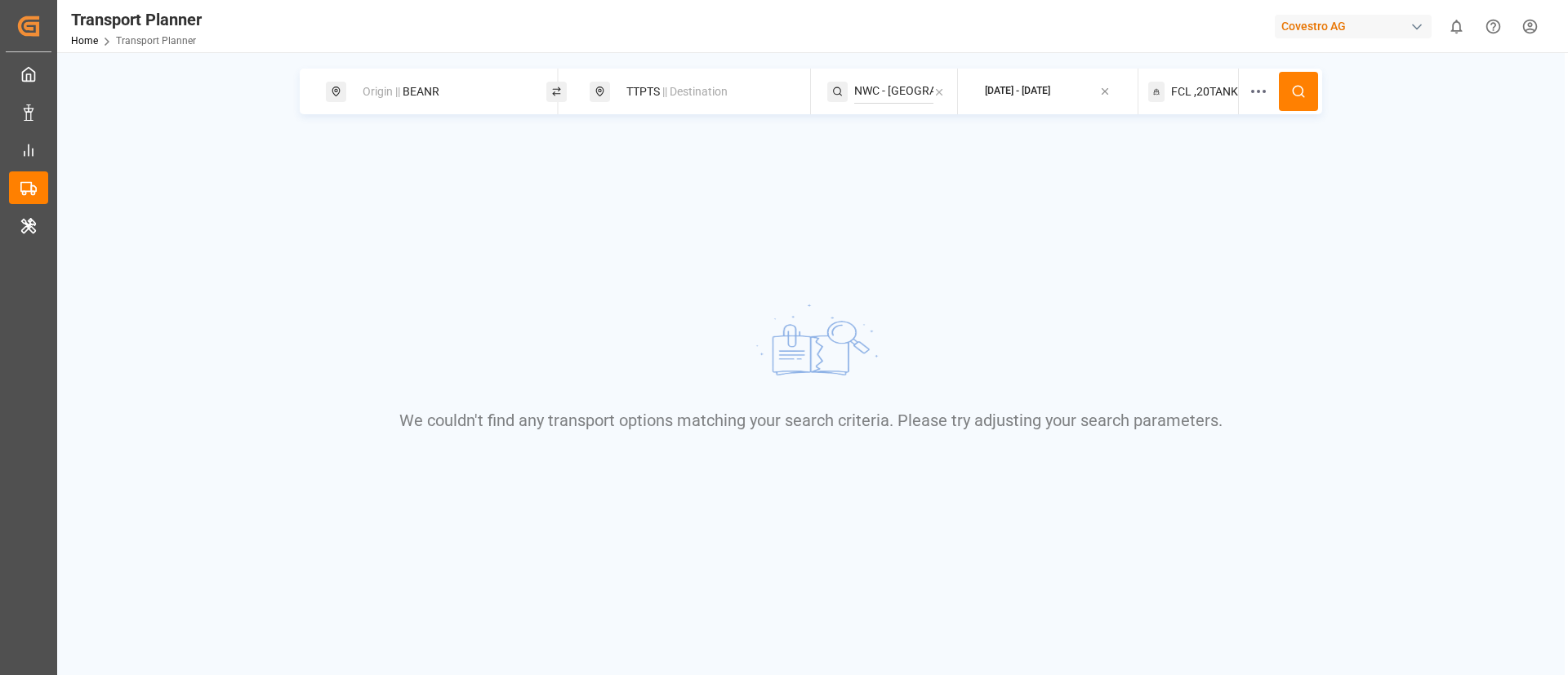
click at [1209, 89] on span ",20TANK" at bounding box center [1215, 92] width 44 height 17
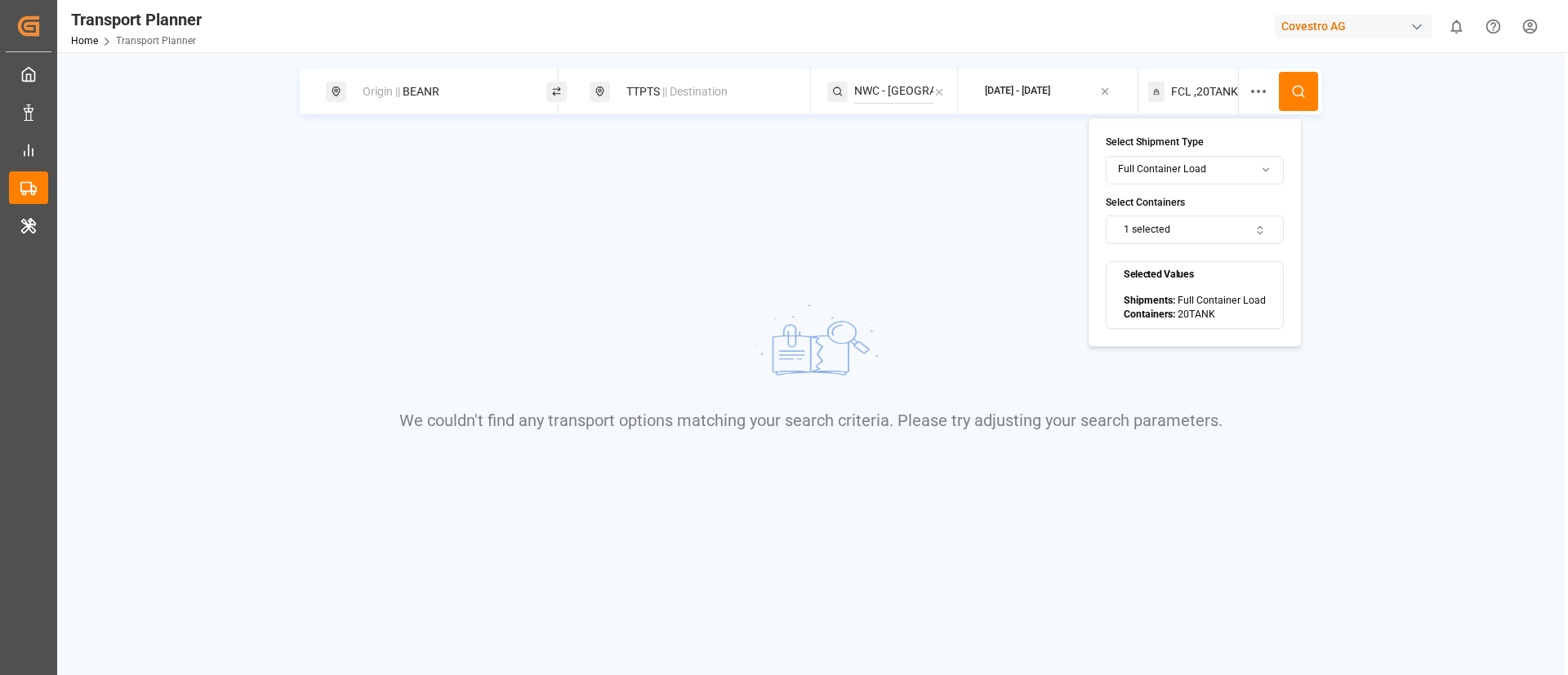
click at [1212, 222] on button "1 selected" at bounding box center [1194, 230] width 178 height 29
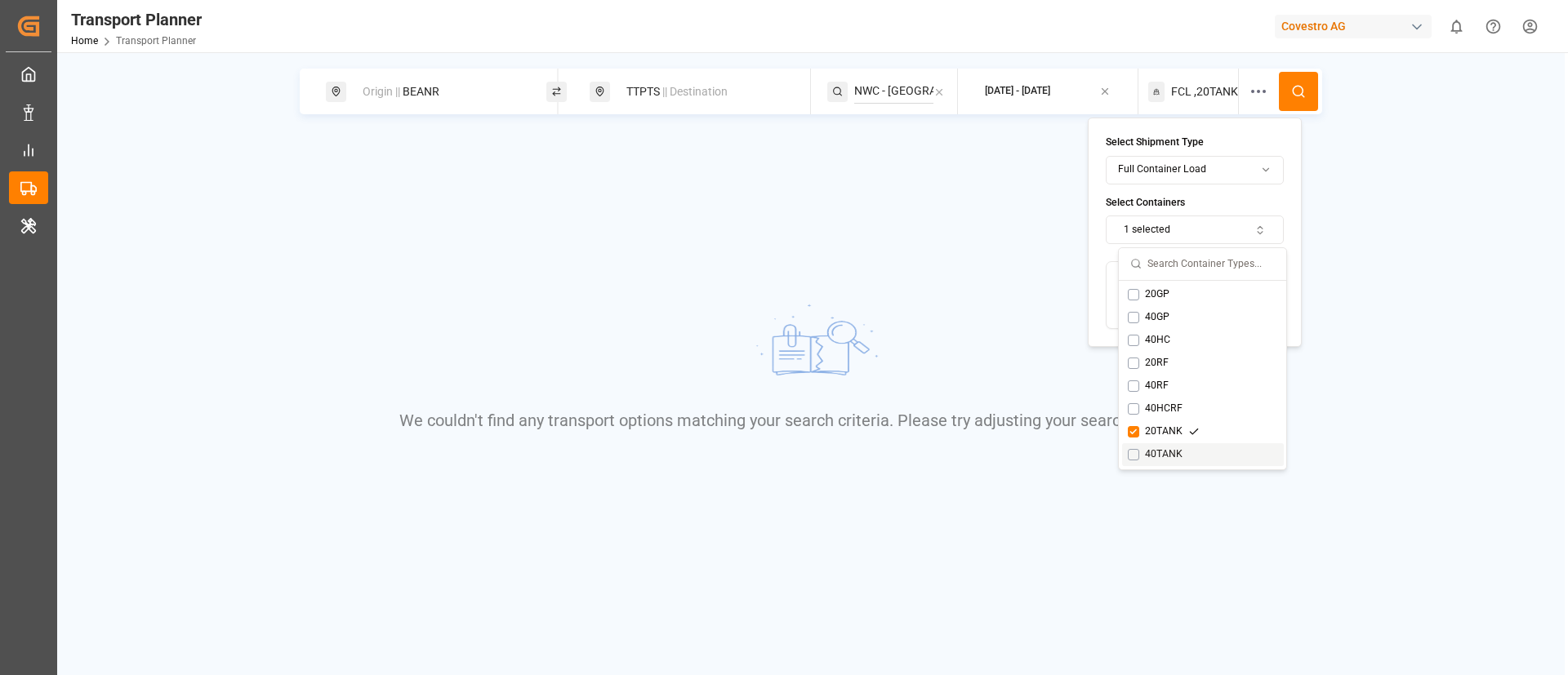
click at [1169, 448] on div "40TANK" at bounding box center [1164, 454] width 72 height 14
click at [1173, 431] on div "20TANK" at bounding box center [1164, 432] width 72 height 14
click at [1311, 86] on button at bounding box center [1299, 92] width 40 height 40
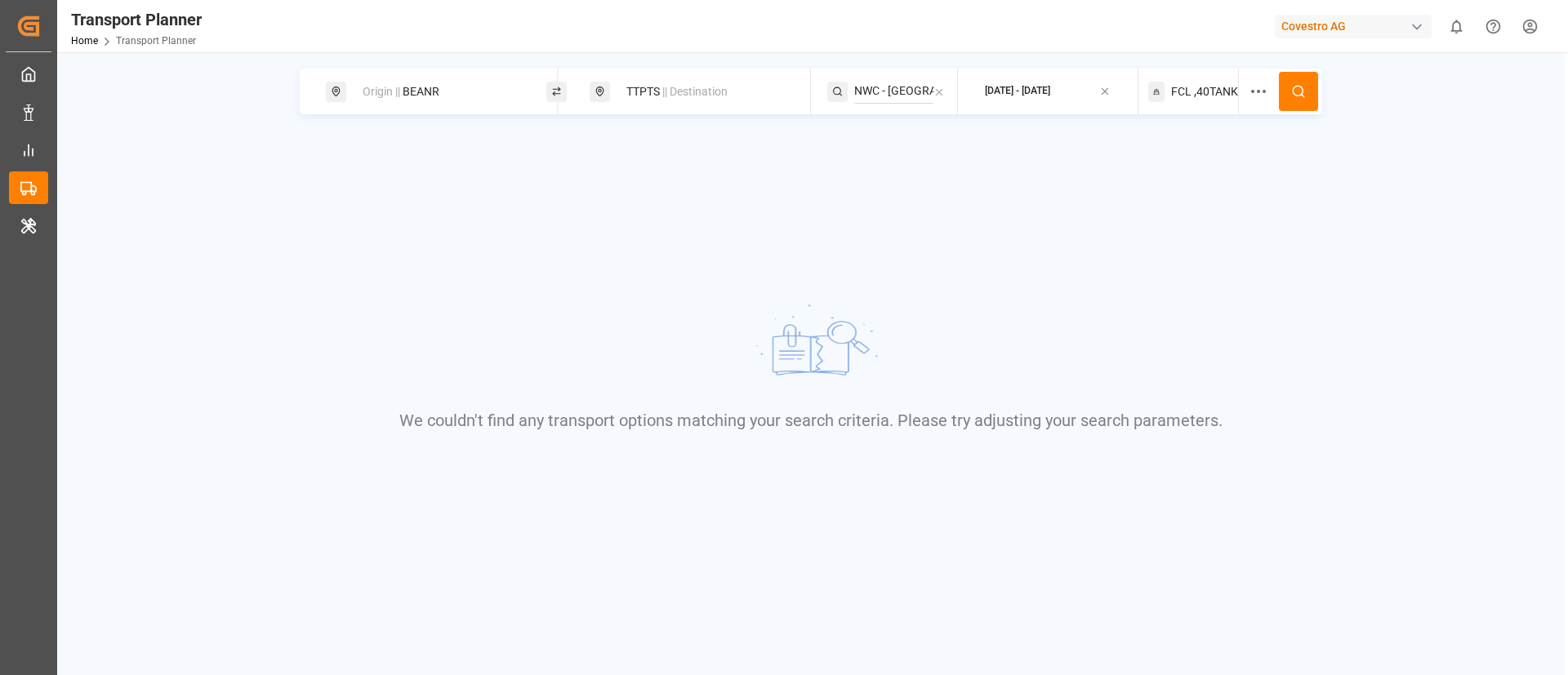
click at [471, 92] on div "Origin || BEANR" at bounding box center [441, 92] width 176 height 31
click at [432, 216] on input "BEANR" at bounding box center [427, 221] width 164 height 24
paste input "NLRTM"
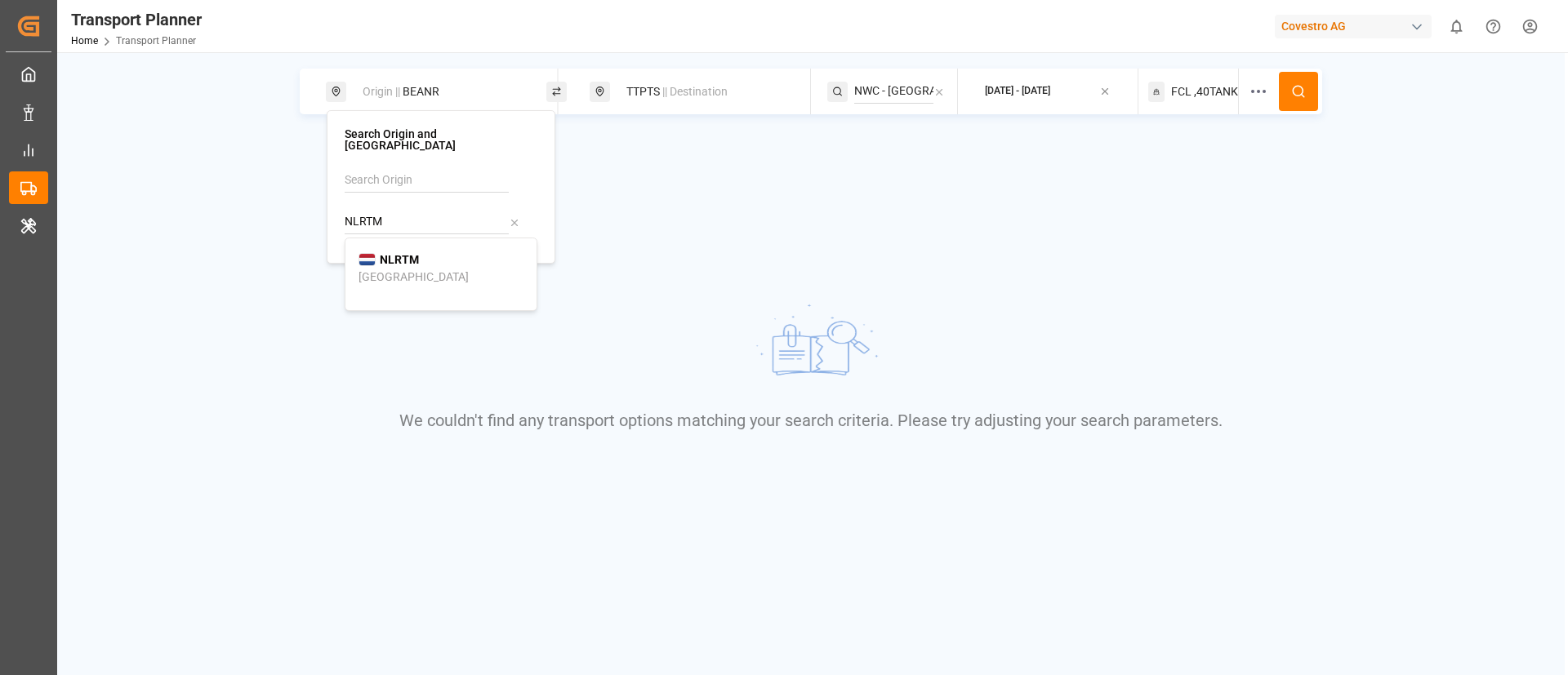
type input "NLRTM"
click at [406, 253] on b "NLRTM" at bounding box center [400, 259] width 40 height 14
click at [1303, 86] on icon at bounding box center [1298, 91] width 14 height 14
